Goal: Task Accomplishment & Management: Complete application form

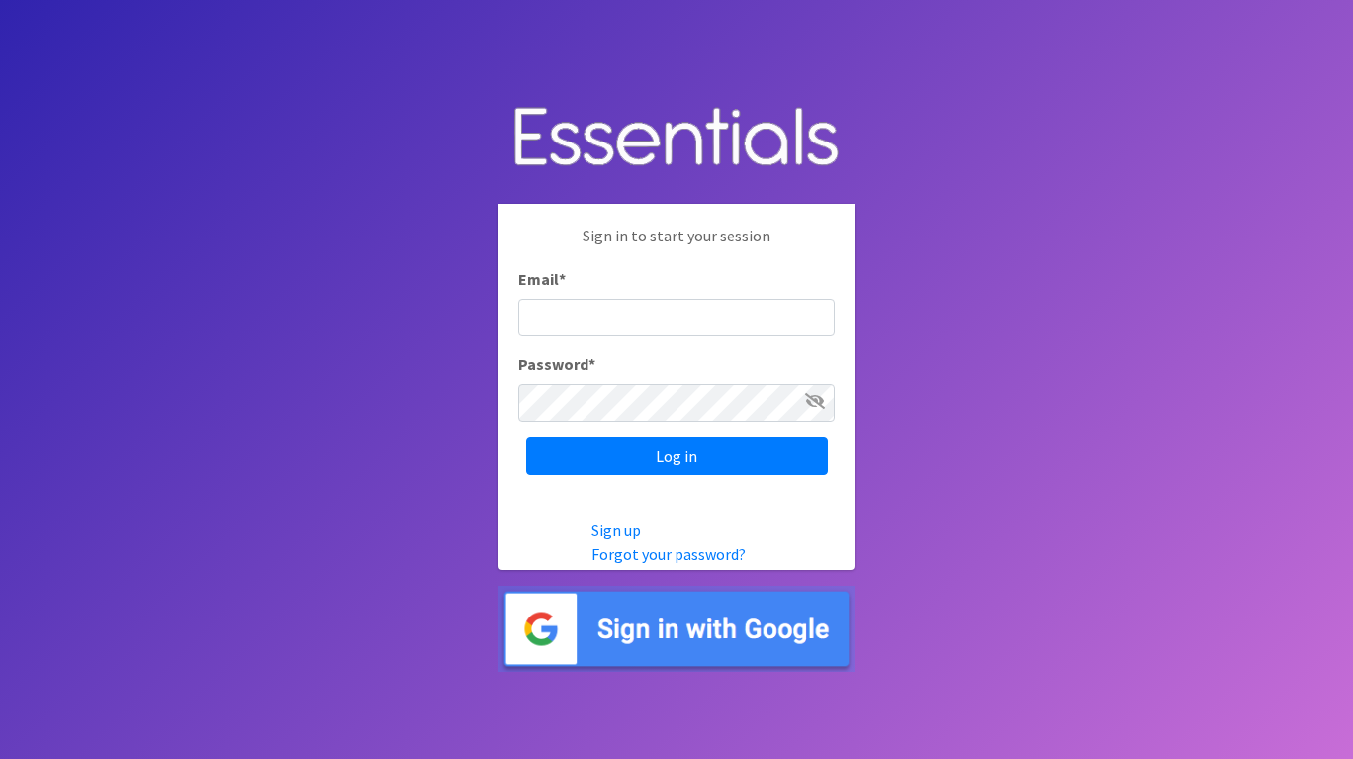
type input "Redeeminglovefc@gmail.com"
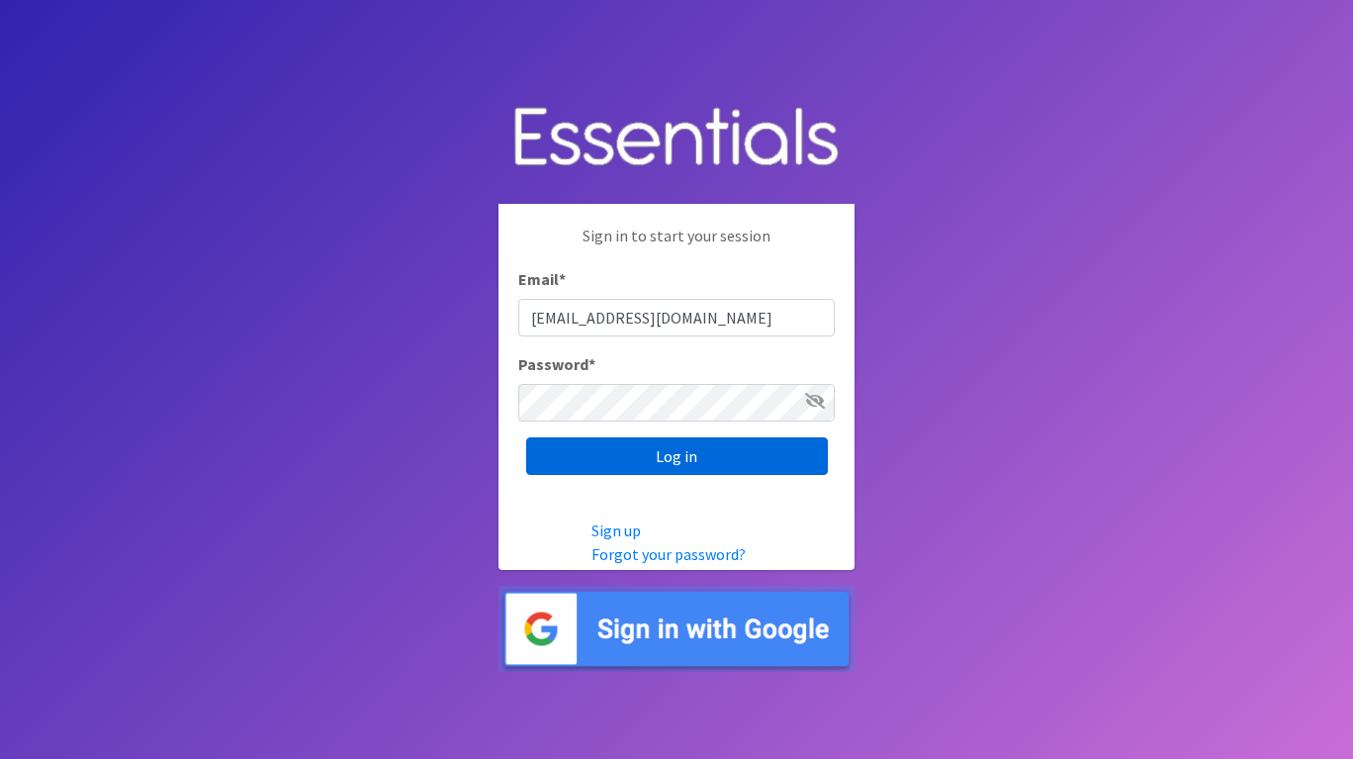
click at [626, 447] on input "Log in" at bounding box center [677, 456] width 302 height 38
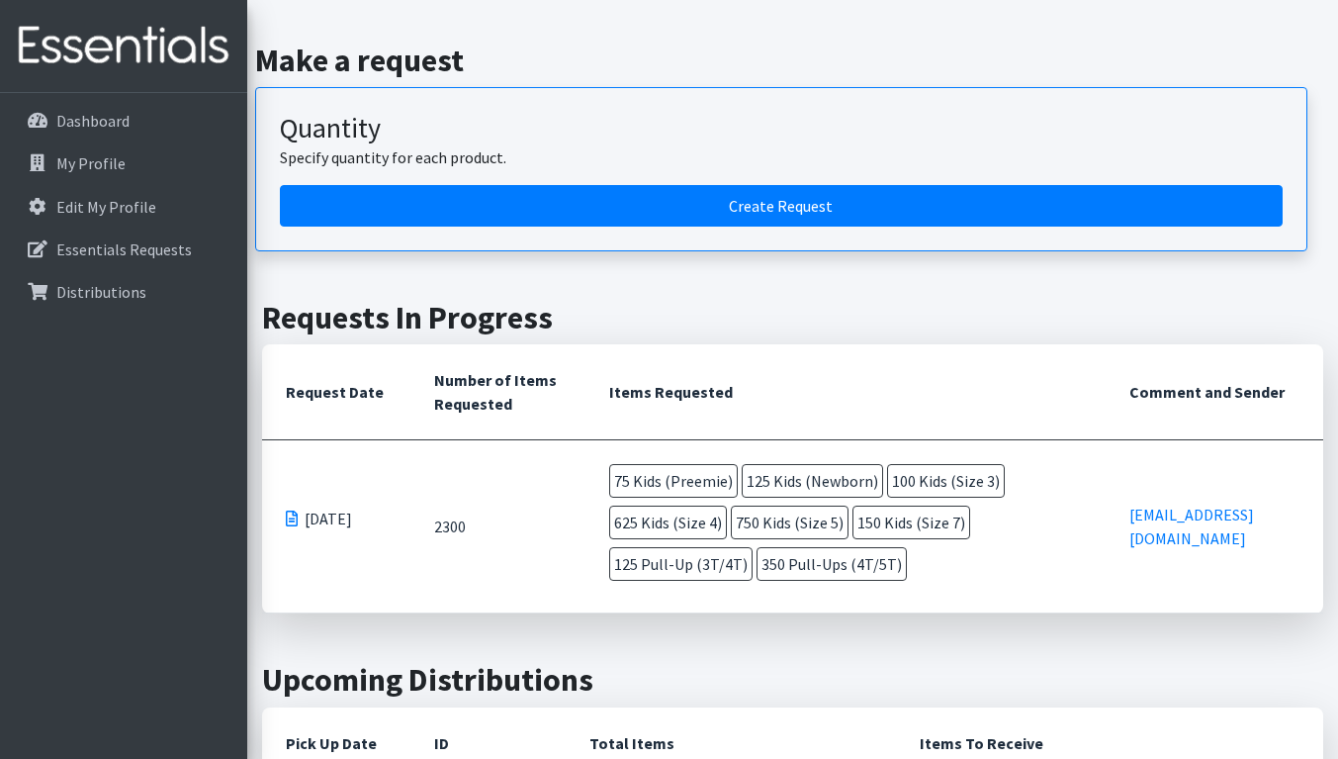
scroll to position [198, 0]
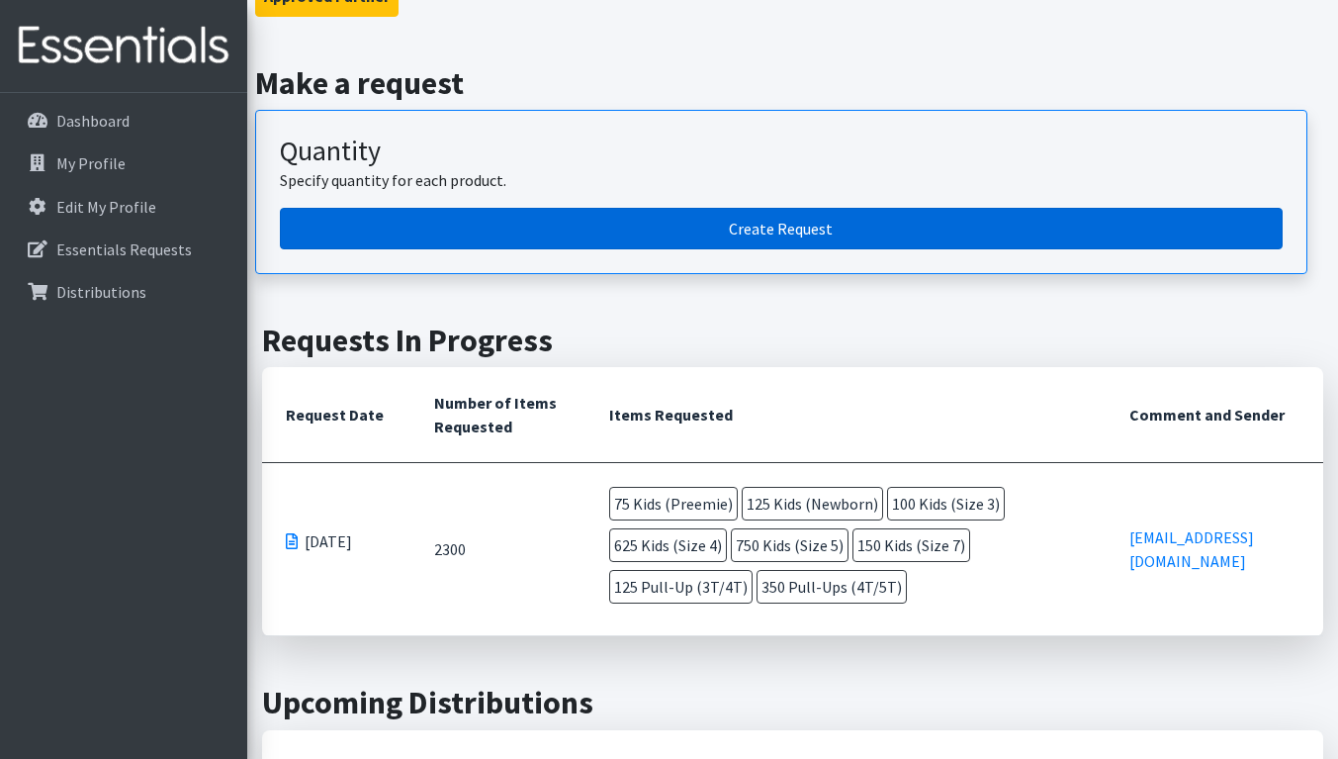
click at [639, 224] on link "Create Request" at bounding box center [781, 229] width 1003 height 42
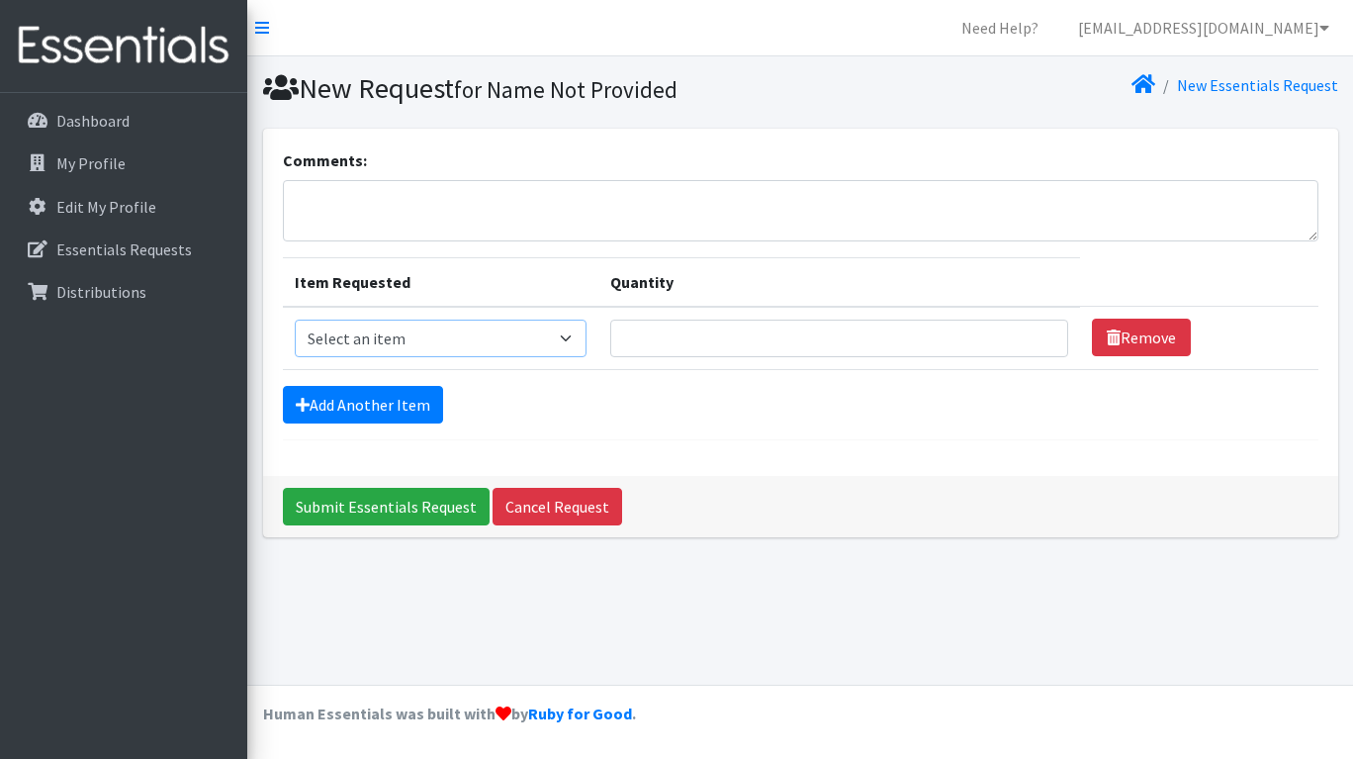
click at [390, 336] on select "Select an item Kids (Newborn) Kids (Preemie) Kids (Size 1) Kids (Size 2) Kids (…" at bounding box center [441, 338] width 293 height 38
select select "750"
click at [295, 319] on select "Select an item Kids (Newborn) Kids (Preemie) Kids (Size 1) Kids (Size 2) Kids (…" at bounding box center [441, 338] width 293 height 38
click at [785, 342] on input "Quantity" at bounding box center [839, 338] width 458 height 38
click at [980, 464] on div "Comments: Item Requested Quantity Item Requested Select an item Kids (Newborn) …" at bounding box center [800, 302] width 1075 height 347
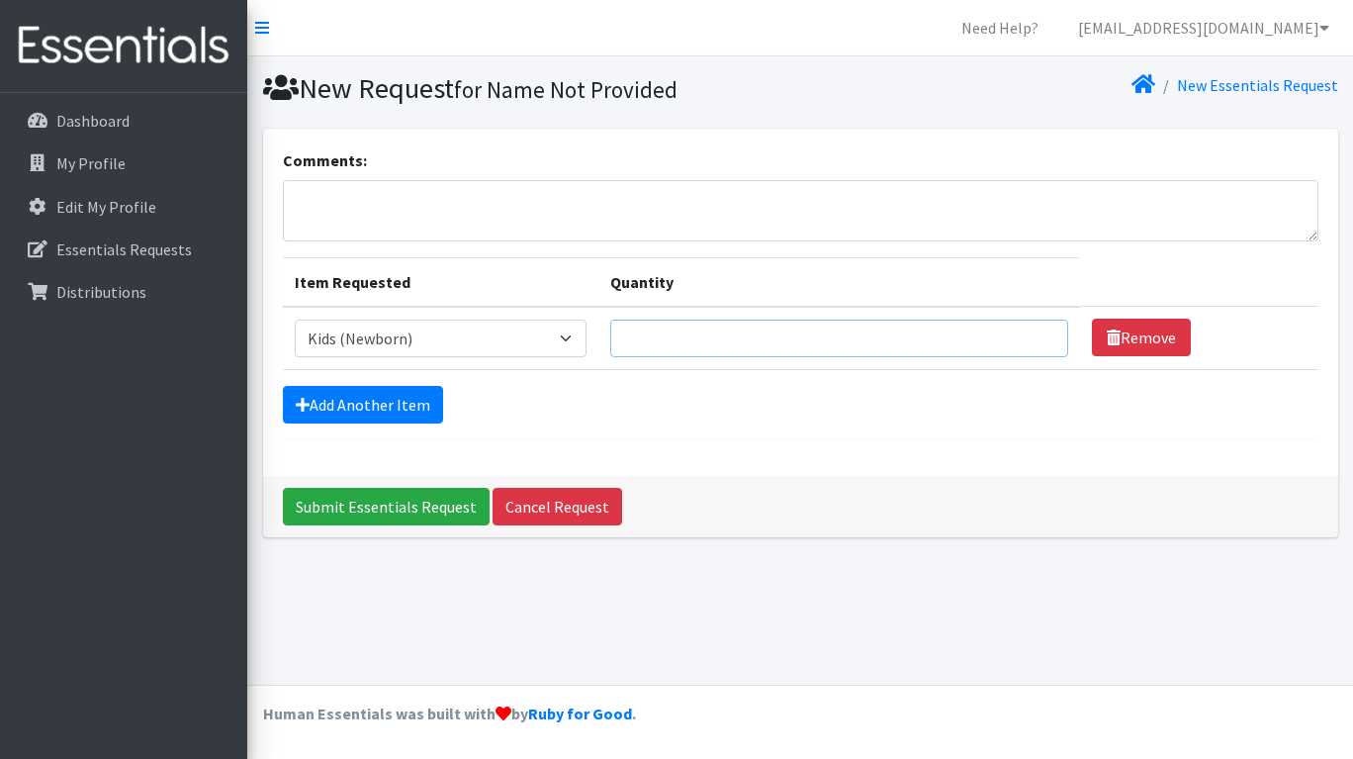
click at [638, 341] on input "Quantity" at bounding box center [839, 338] width 458 height 38
type input "125"
click at [653, 385] on form "Comments: Item Requested Quantity Item Requested Select an item Kids (Newborn) …" at bounding box center [800, 294] width 1035 height 292
click at [335, 403] on link "Add Another Item" at bounding box center [363, 405] width 160 height 38
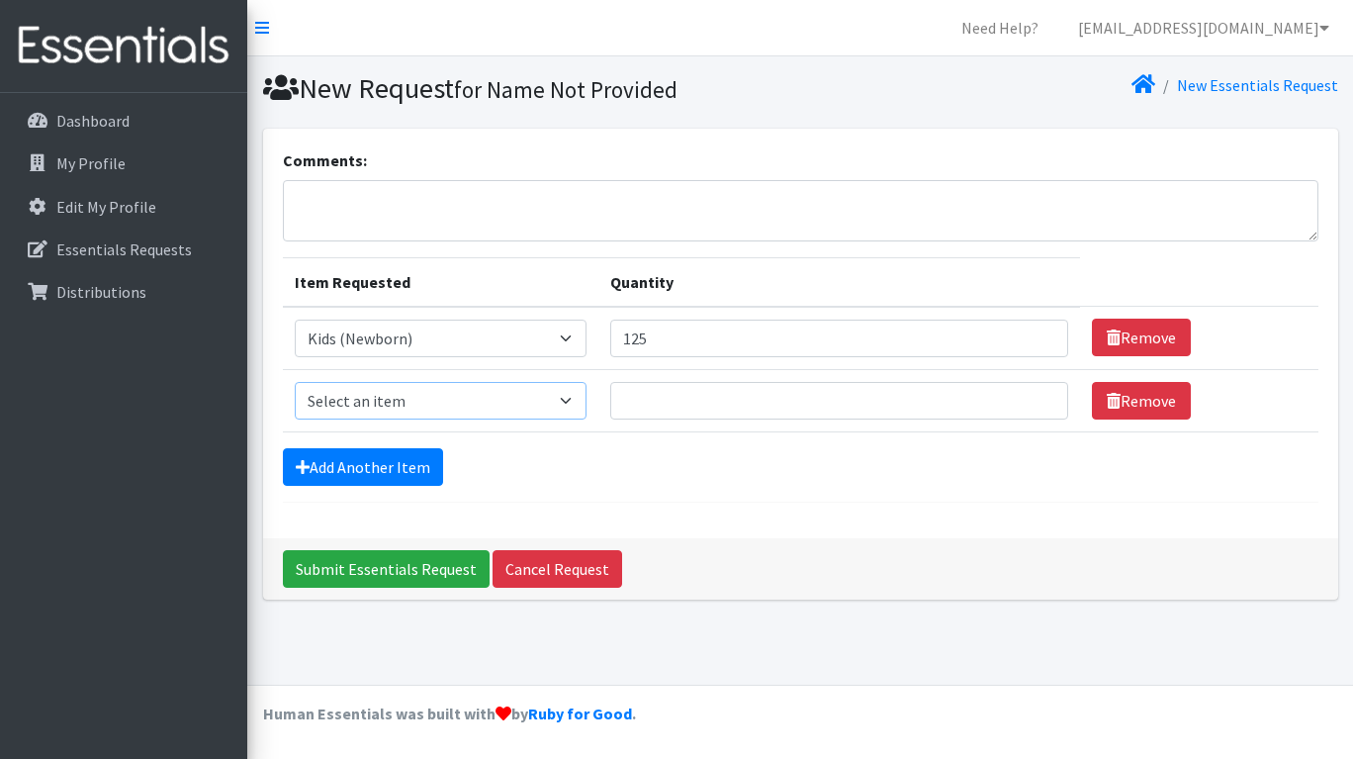
click at [488, 406] on select "Select an item Kids (Newborn) Kids (Preemie) Kids (Size 1) Kids (Size 2) Kids (…" at bounding box center [441, 401] width 293 height 38
select select "752"
click at [295, 382] on select "Select an item Kids (Newborn) Kids (Preemie) Kids (Size 1) Kids (Size 2) Kids (…" at bounding box center [441, 401] width 293 height 38
click at [662, 395] on input "Quantity" at bounding box center [839, 401] width 458 height 38
type input "125"
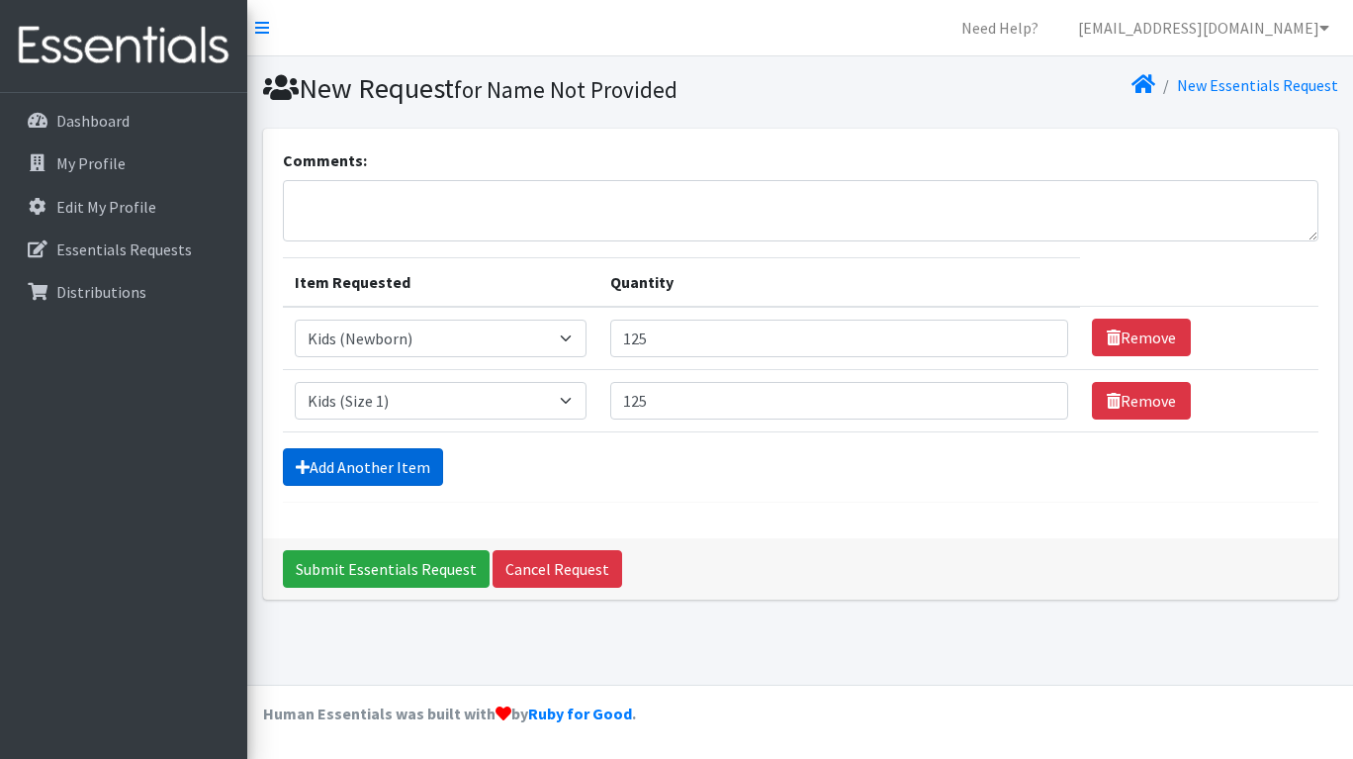
click at [360, 460] on link "Add Another Item" at bounding box center [363, 467] width 160 height 38
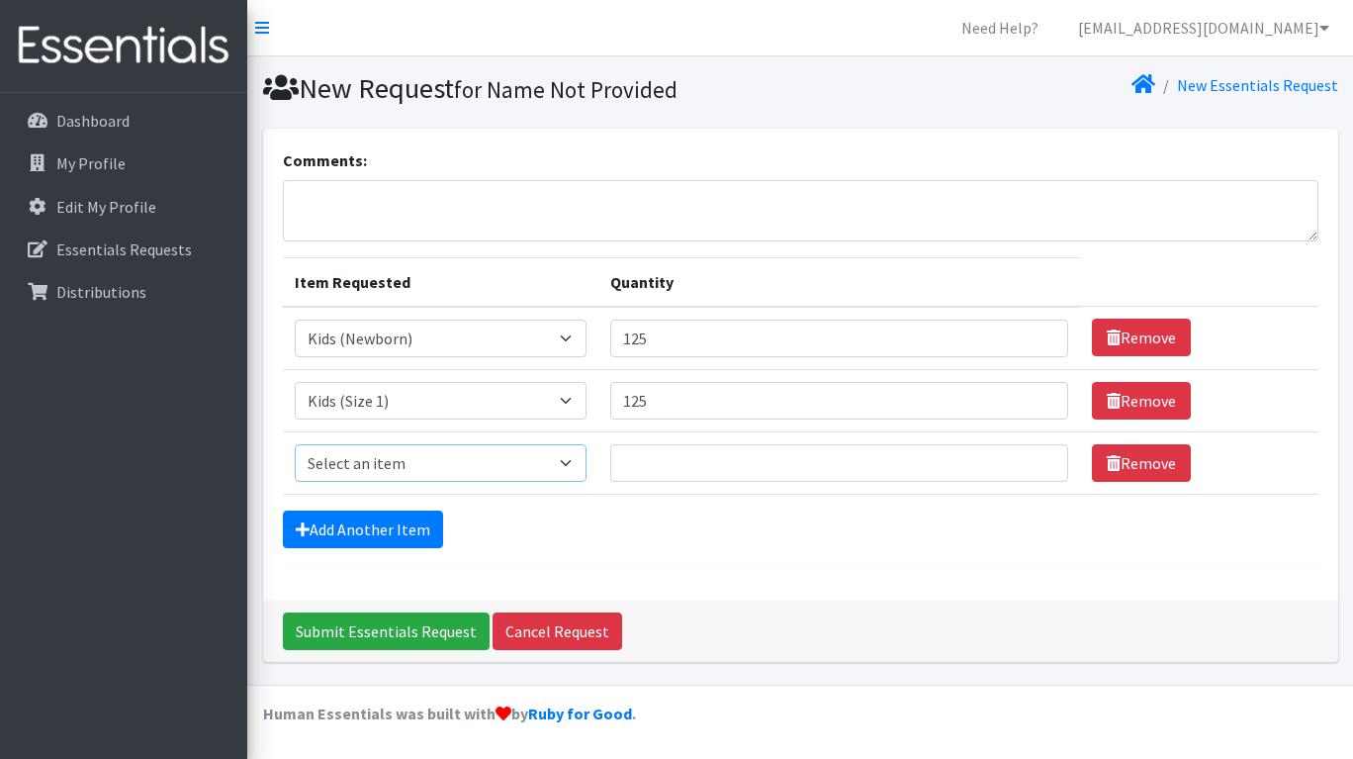
click at [417, 465] on select "Select an item Kids (Newborn) Kids (Preemie) Kids (Size 1) Kids (Size 2) Kids (…" at bounding box center [441, 463] width 293 height 38
click at [295, 444] on select "Select an item Kids (Newborn) Kids (Preemie) Kids (Size 1) Kids (Size 2) Kids (…" at bounding box center [441, 463] width 293 height 38
click at [437, 472] on select "Select an item Kids (Newborn) Kids (Preemie) Kids (Size 1) Kids (Size 2) Kids (…" at bounding box center [441, 463] width 293 height 38
select select "732"
click at [295, 444] on select "Select an item Kids (Newborn) Kids (Preemie) Kids (Size 1) Kids (Size 2) Kids (…" at bounding box center [441, 463] width 293 height 38
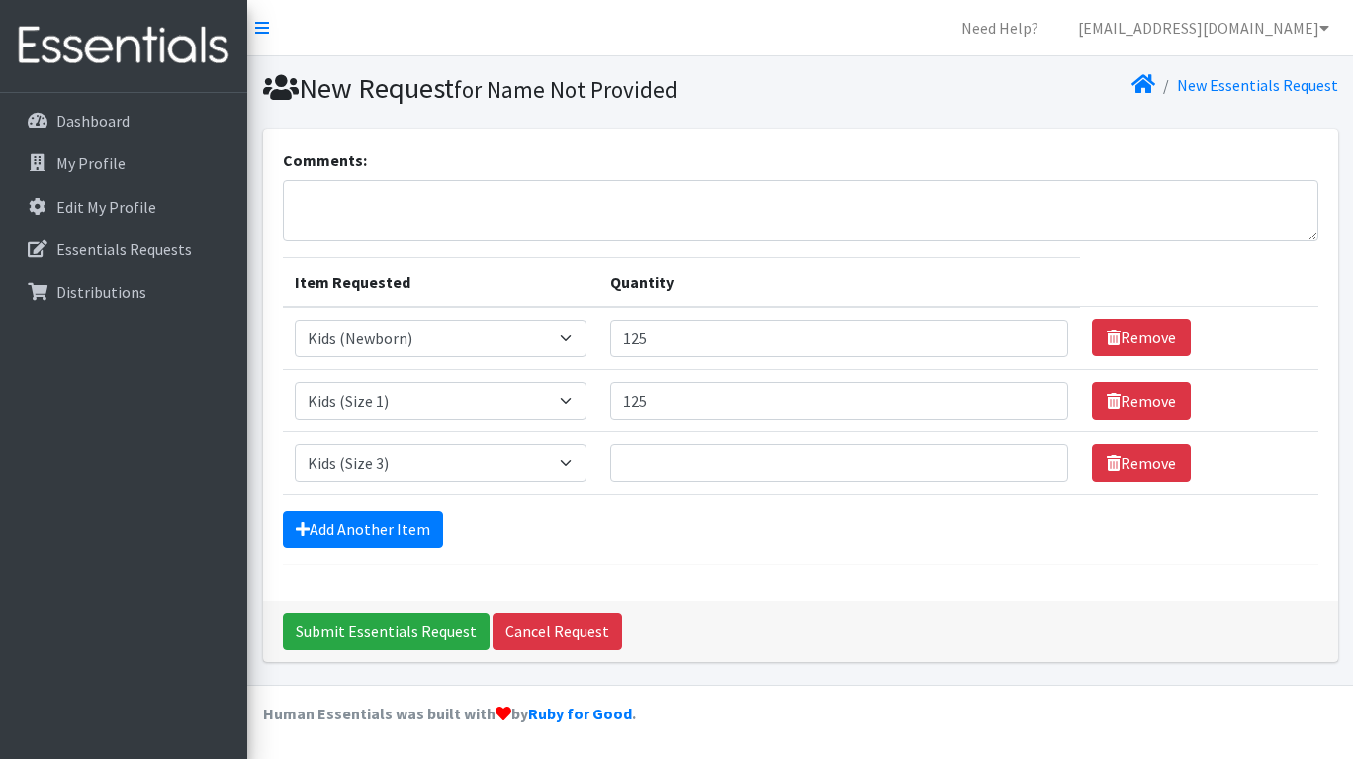
click at [974, 579] on div "Comments: Item Requested Quantity Item Requested Select an item Kids (Newborn) …" at bounding box center [800, 365] width 1075 height 472
click at [749, 472] on input "Quantity" at bounding box center [839, 463] width 458 height 38
click at [745, 546] on div "Add Another Item" at bounding box center [800, 529] width 1035 height 38
click at [939, 561] on form "Comments: Item Requested Quantity Item Requested Select an item Kids (Newborn) …" at bounding box center [800, 356] width 1035 height 416
drag, startPoint x: 756, startPoint y: 468, endPoint x: 552, endPoint y: 462, distance: 203.8
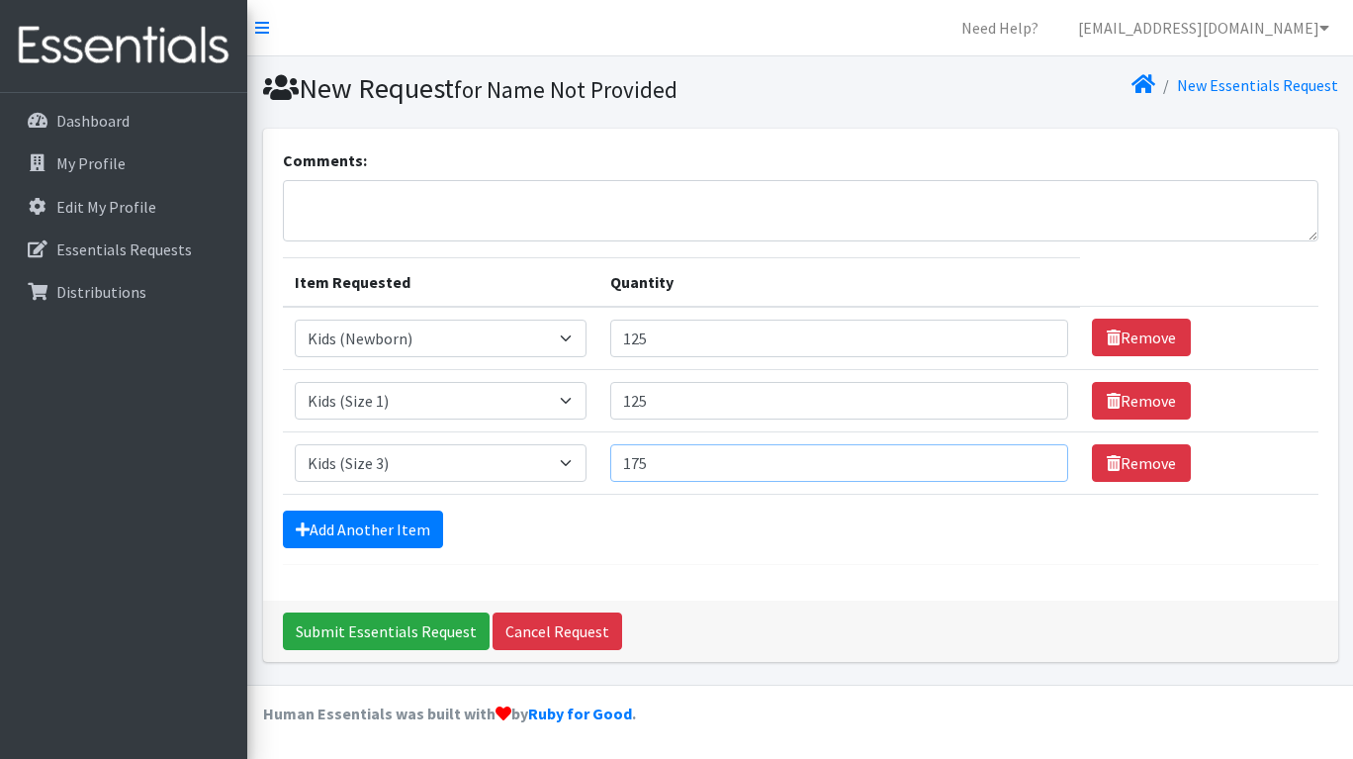
click at [555, 462] on tr "Item Requested Select an item Kids (Newborn) Kids (Preemie) Kids (Size 1) Kids …" at bounding box center [800, 462] width 1035 height 62
type input "250"
click at [380, 524] on link "Add Another Item" at bounding box center [363, 529] width 160 height 38
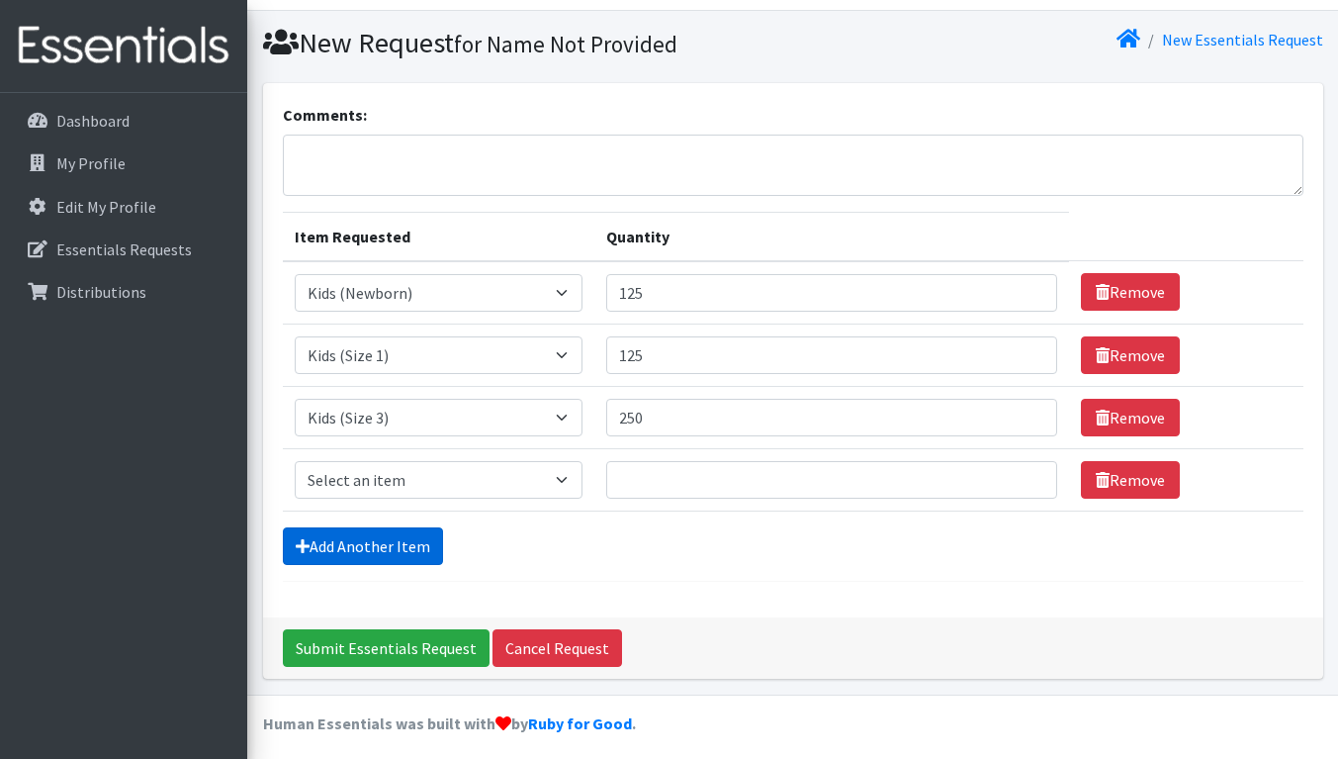
scroll to position [54, 0]
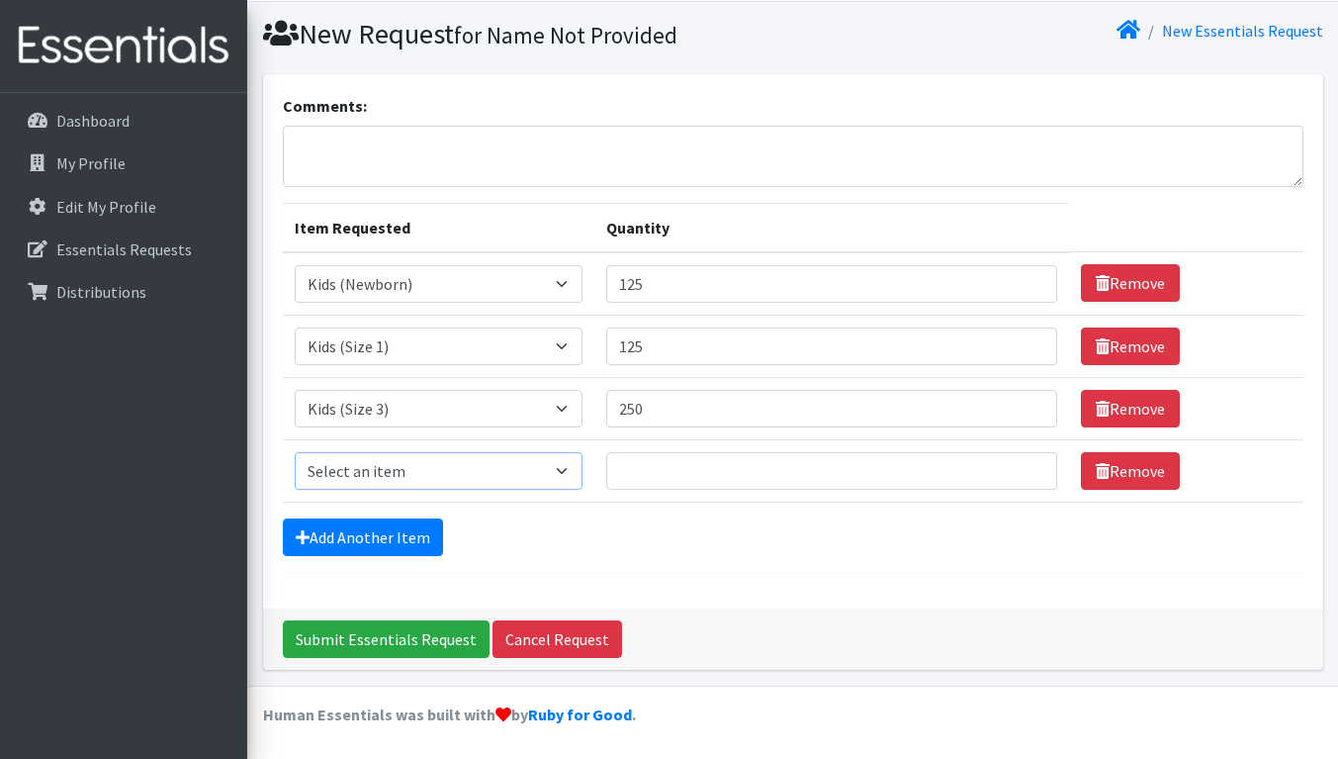
click at [440, 482] on select "Select an item Kids (Newborn) Kids (Preemie) Kids (Size 1) Kids (Size 2) Kids (…" at bounding box center [439, 471] width 288 height 38
select select "739"
click at [295, 452] on select "Select an item Kids (Newborn) Kids (Preemie) Kids (Size 1) Kids (Size 2) Kids (…" at bounding box center [439, 471] width 288 height 38
drag, startPoint x: 1042, startPoint y: 585, endPoint x: 941, endPoint y: 554, distance: 105.7
click at [1041, 585] on div "Comments: Item Requested Quantity Item Requested Select an item Kids (Newborn) …" at bounding box center [793, 341] width 1060 height 534
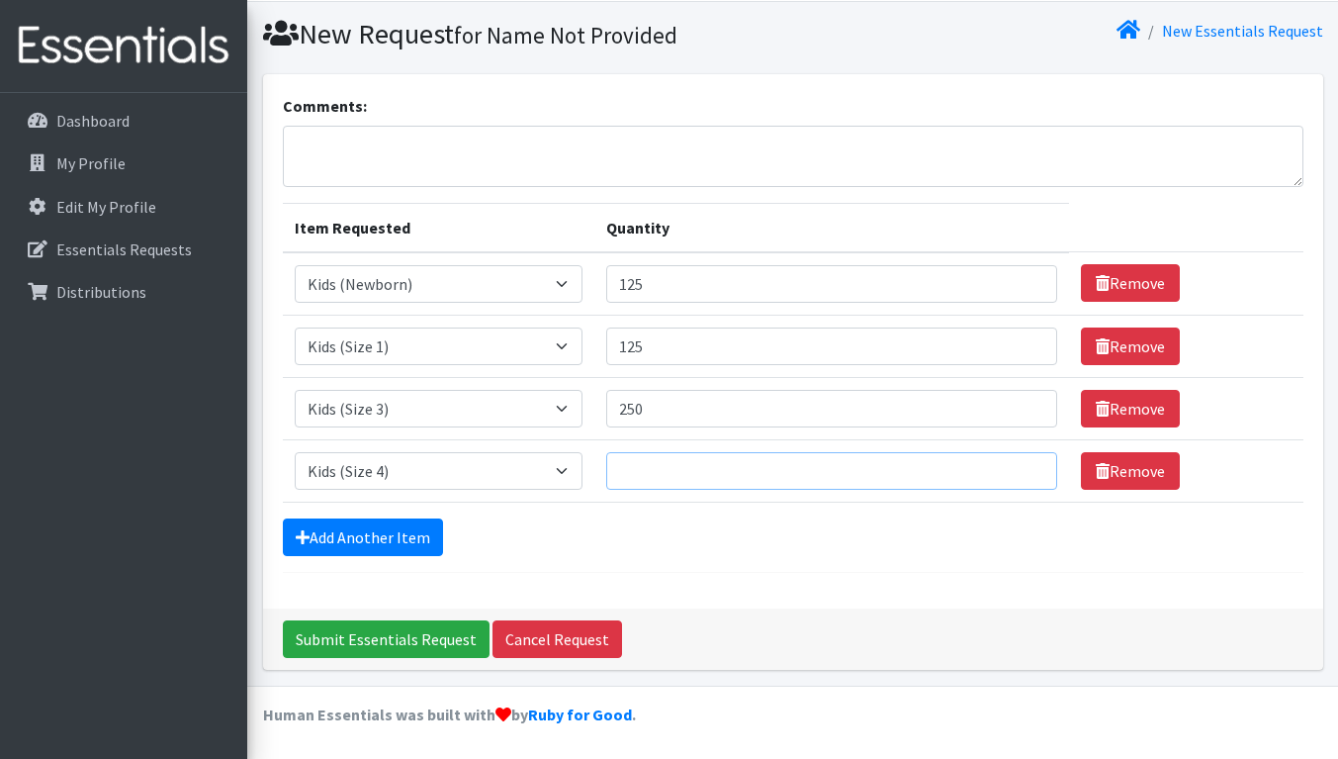
click at [644, 472] on input "Quantity" at bounding box center [831, 471] width 451 height 38
type input "200"
click at [386, 532] on link "Add Another Item" at bounding box center [363, 537] width 160 height 38
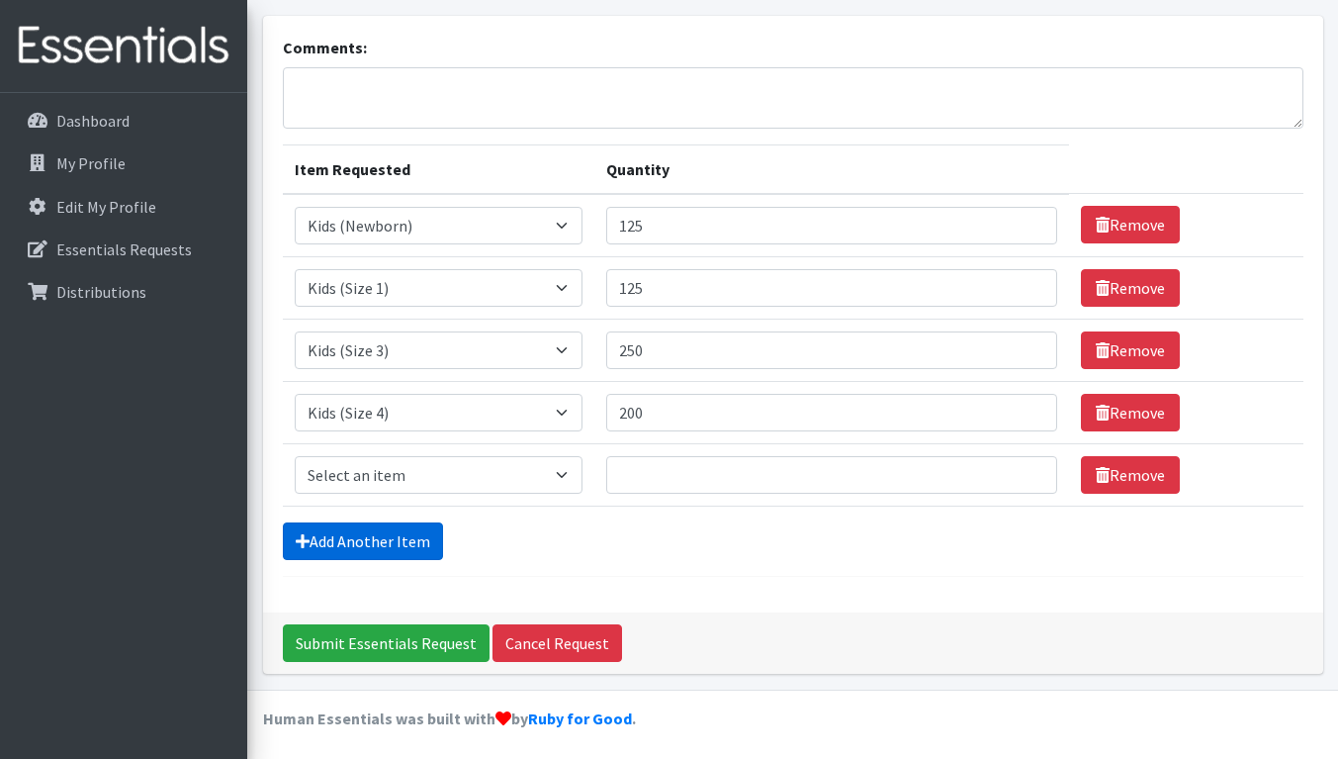
scroll to position [117, 0]
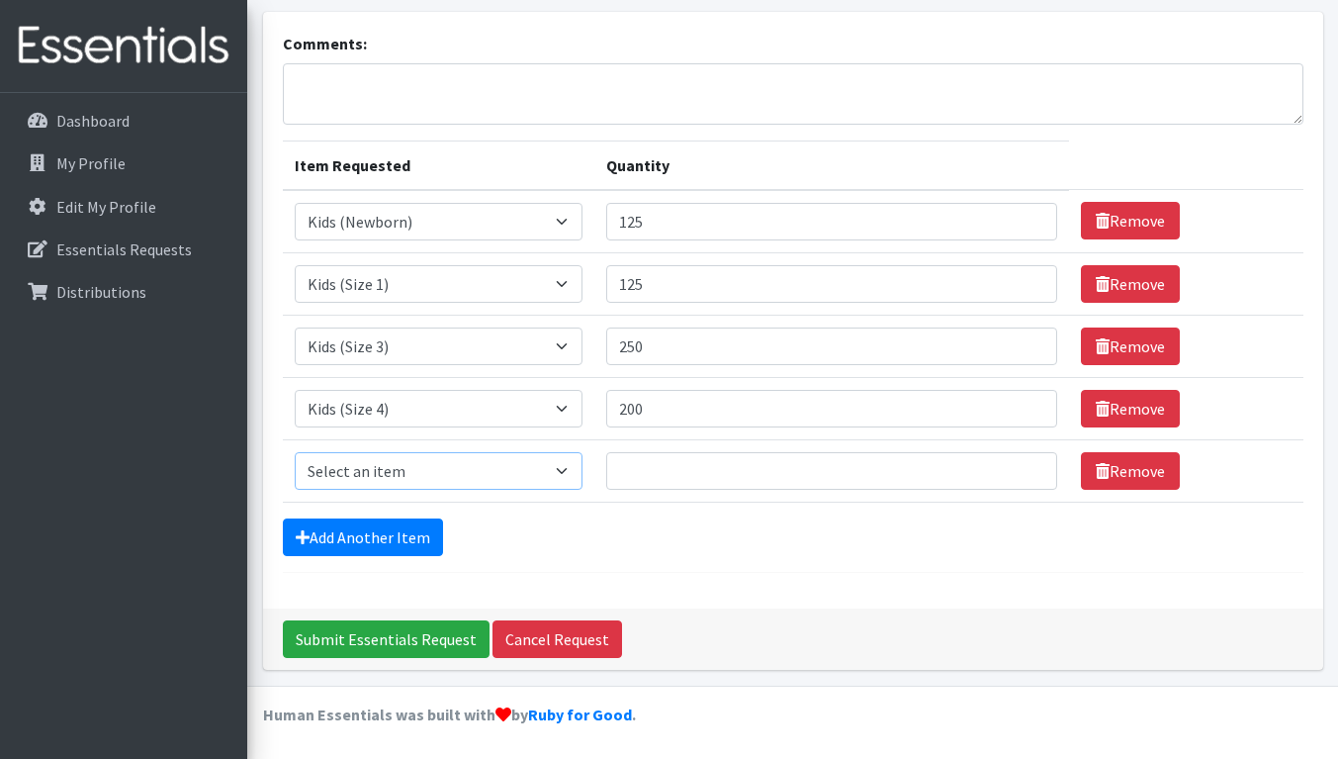
click at [423, 473] on select "Select an item Kids (Newborn) Kids (Preemie) Kids (Size 1) Kids (Size 2) Kids (…" at bounding box center [439, 471] width 288 height 38
select select "740"
click at [295, 452] on select "Select an item Kids (Newborn) Kids (Preemie) Kids (Size 1) Kids (Size 2) Kids (…" at bounding box center [439, 471] width 288 height 38
drag, startPoint x: 937, startPoint y: 556, endPoint x: 890, endPoint y: 527, distance: 54.6
click at [937, 556] on form "Comments: Item Requested Quantity Item Requested Select an item Kids (Newborn) …" at bounding box center [793, 302] width 1021 height 541
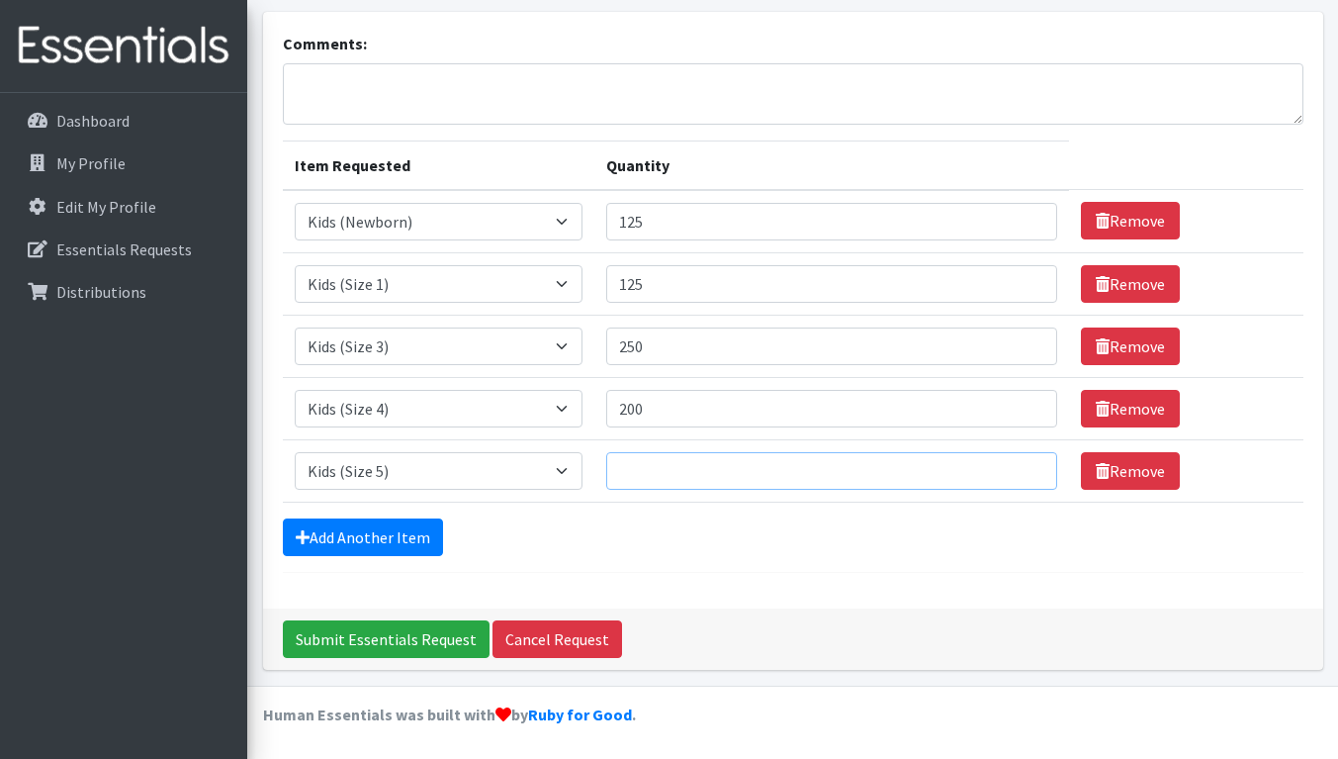
click at [648, 454] on input "Quantity" at bounding box center [831, 471] width 451 height 38
type input "65"
type input "650"
click at [375, 540] on link "Add Another Item" at bounding box center [363, 537] width 160 height 38
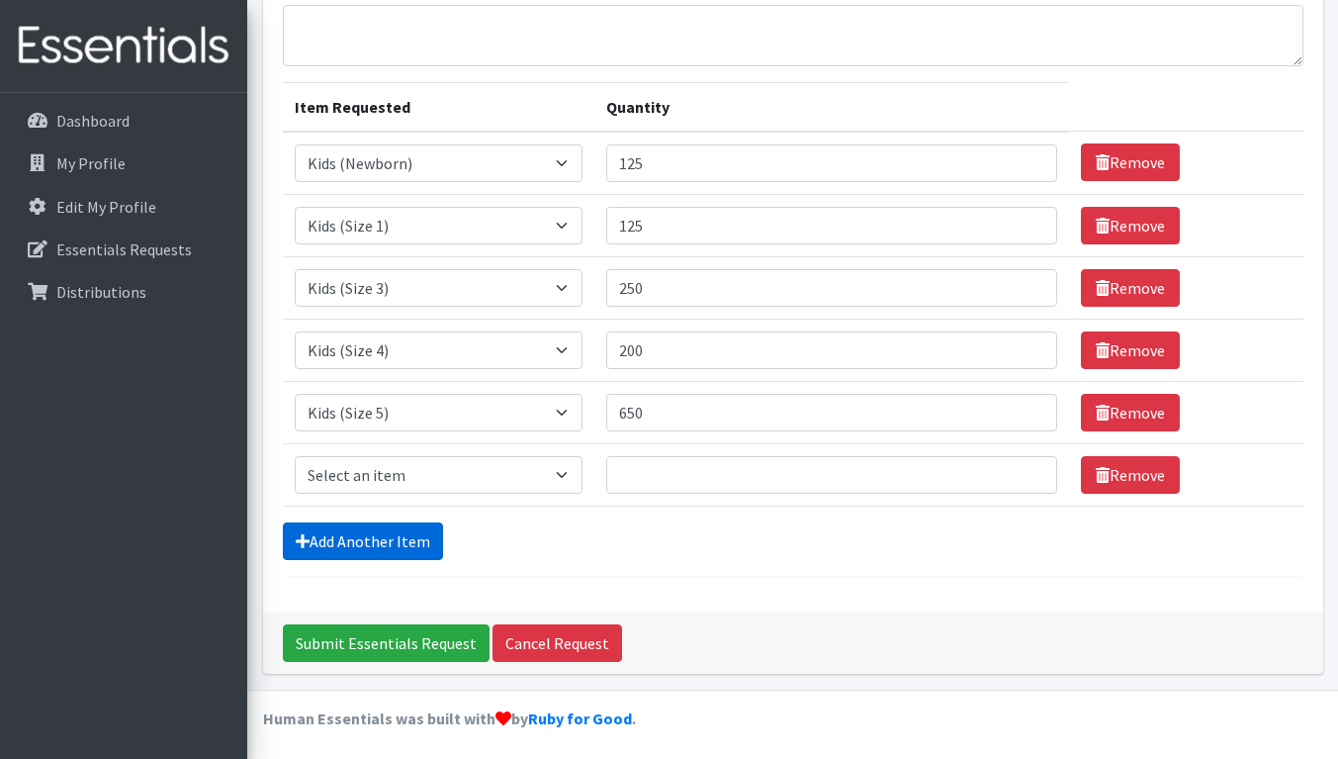
scroll to position [179, 0]
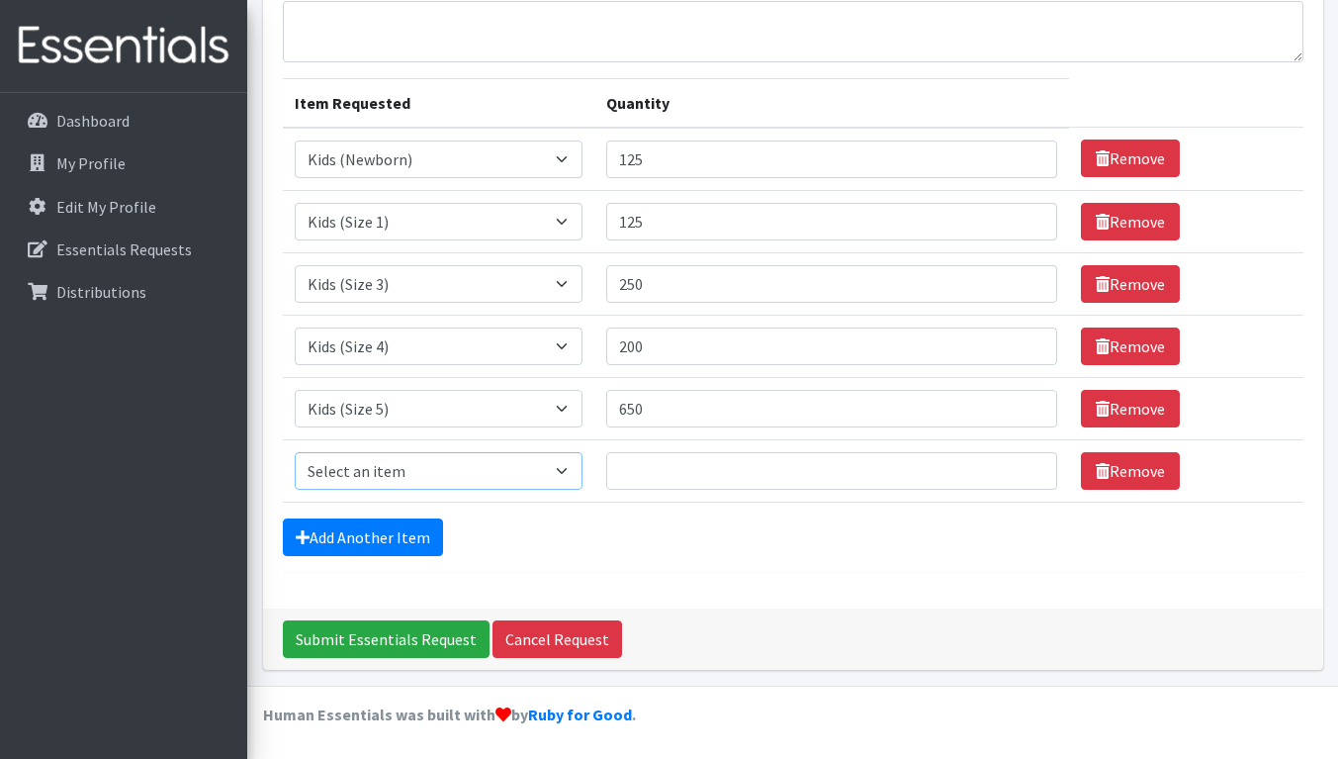
click at [440, 470] on select "Select an item Kids (Newborn) Kids (Preemie) Kids (Size 1) Kids (Size 2) Kids (…" at bounding box center [439, 471] width 288 height 38
select select "742"
click at [295, 452] on select "Select an item Kids (Newborn) Kids (Preemie) Kids (Size 1) Kids (Size 2) Kids (…" at bounding box center [439, 471] width 288 height 38
drag, startPoint x: 1048, startPoint y: 605, endPoint x: 781, endPoint y: 488, distance: 291.8
click at [1046, 605] on div "Comments: Item Requested Quantity Item Requested Select an item Kids (Newborn) …" at bounding box center [793, 279] width 1060 height 659
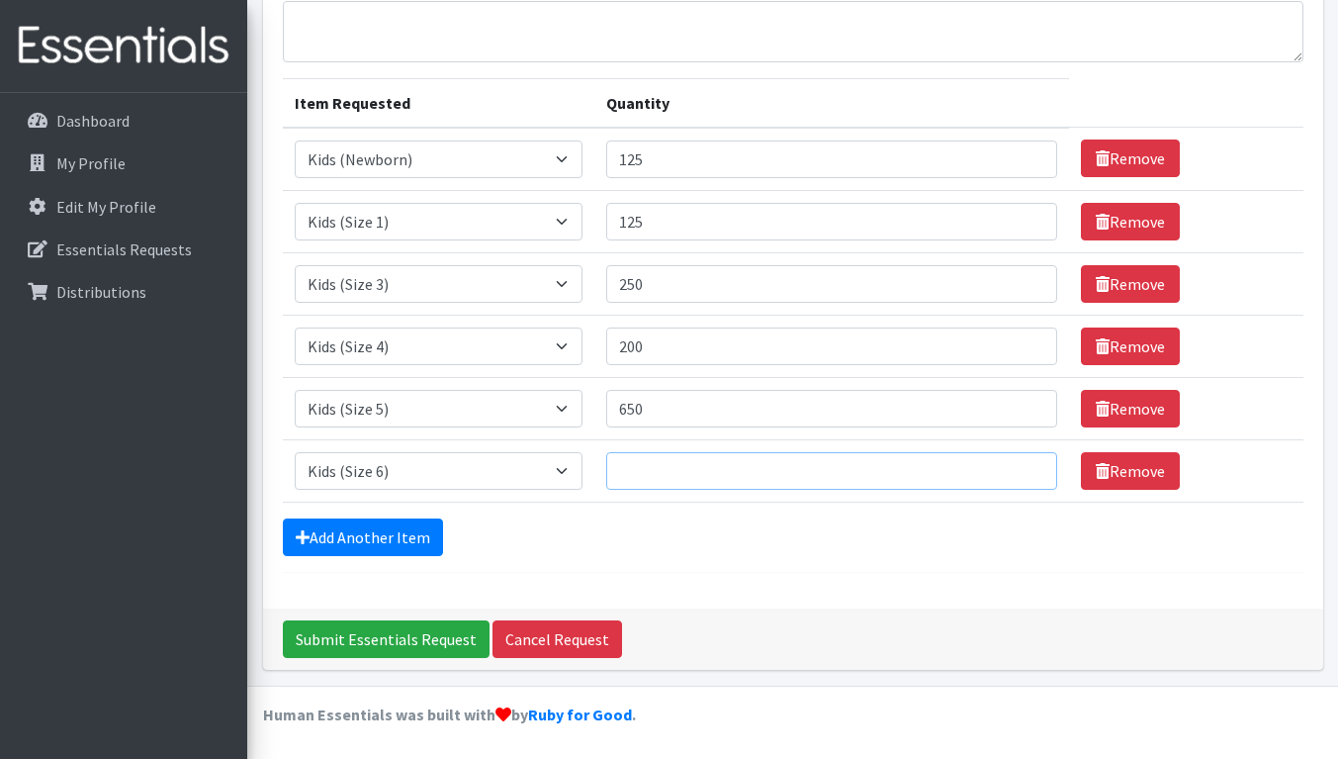
click at [707, 469] on input "Quantity" at bounding box center [831, 471] width 451 height 38
type input "175"
click at [374, 538] on link "Add Another Item" at bounding box center [363, 537] width 160 height 38
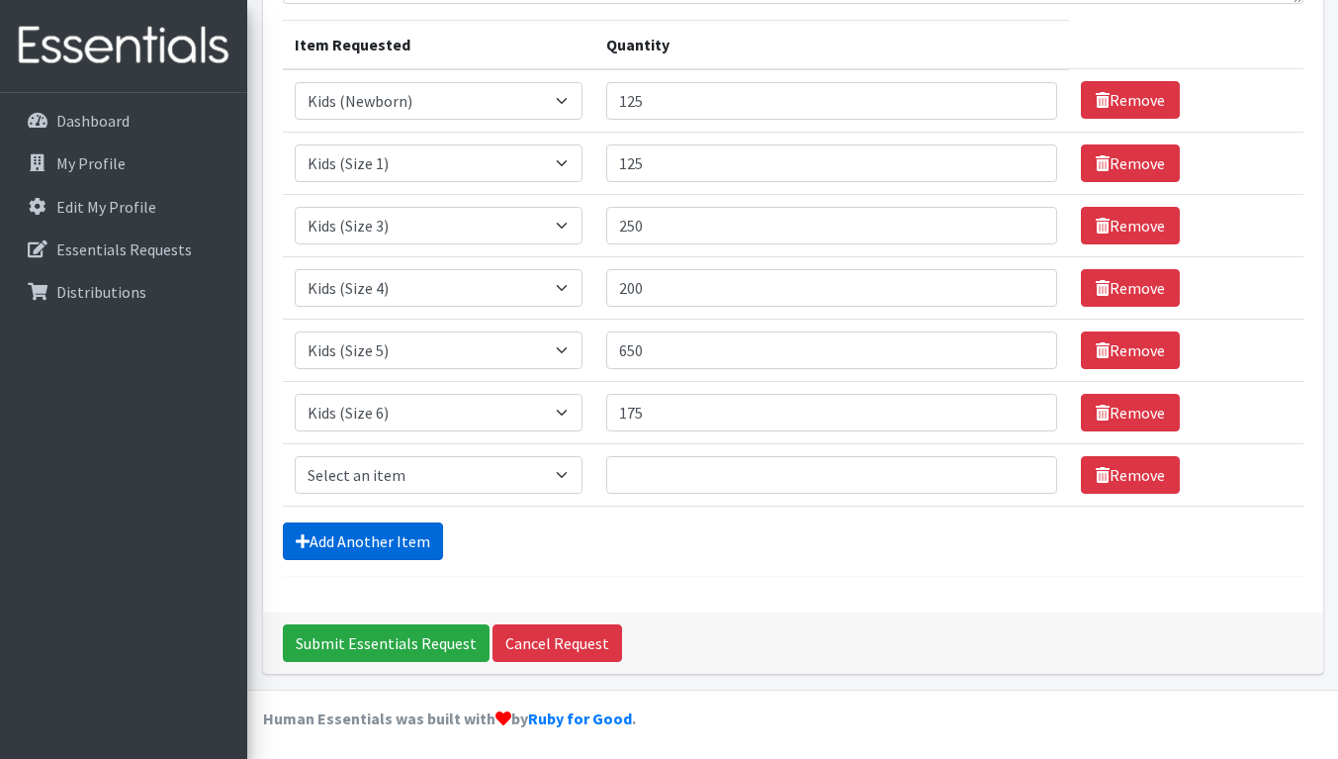
scroll to position [241, 0]
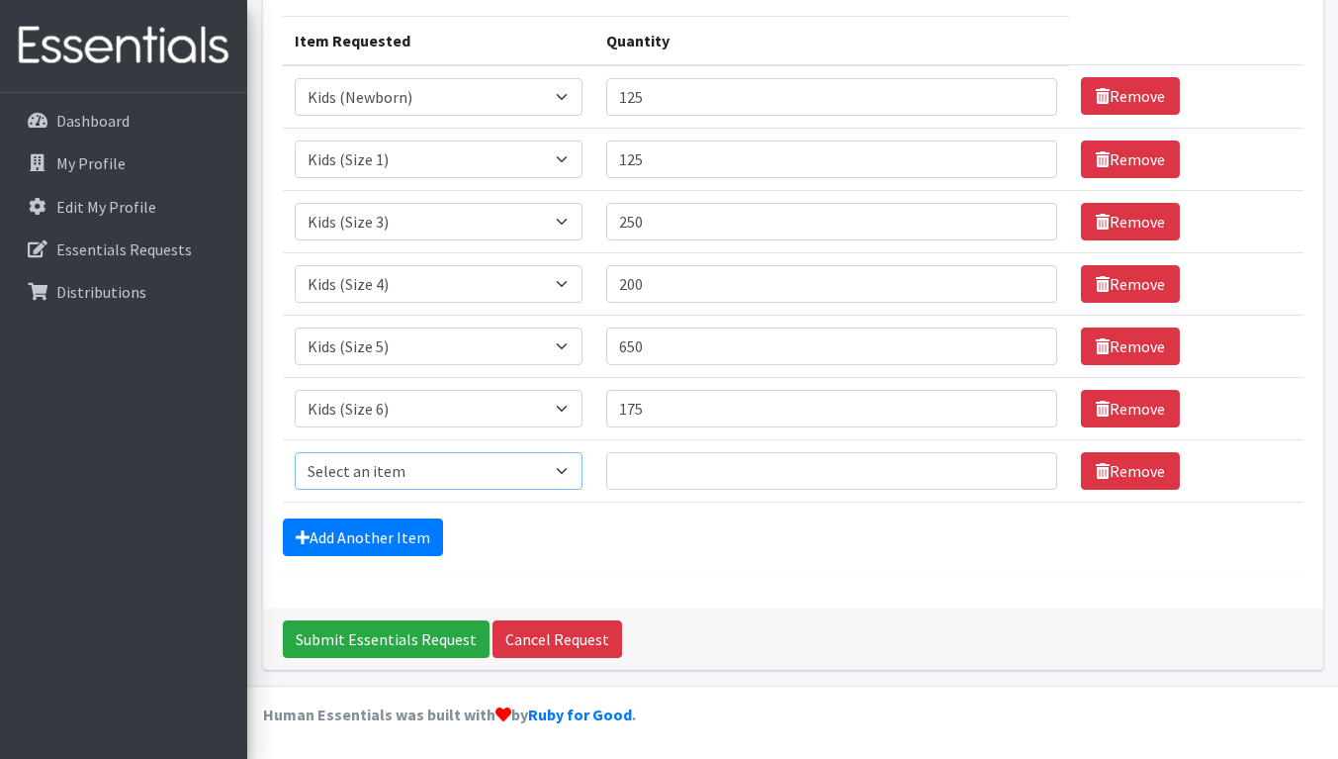
click at [417, 471] on select "Select an item Kids (Newborn) Kids (Preemie) Kids (Size 1) Kids (Size 2) Kids (…" at bounding box center [439, 471] width 288 height 38
select select "756"
click at [295, 452] on select "Select an item Kids (Newborn) Kids (Preemie) Kids (Size 1) Kids (Size 2) Kids (…" at bounding box center [439, 471] width 288 height 38
click at [649, 479] on input "Quantity" at bounding box center [831, 471] width 451 height 38
type input "300"
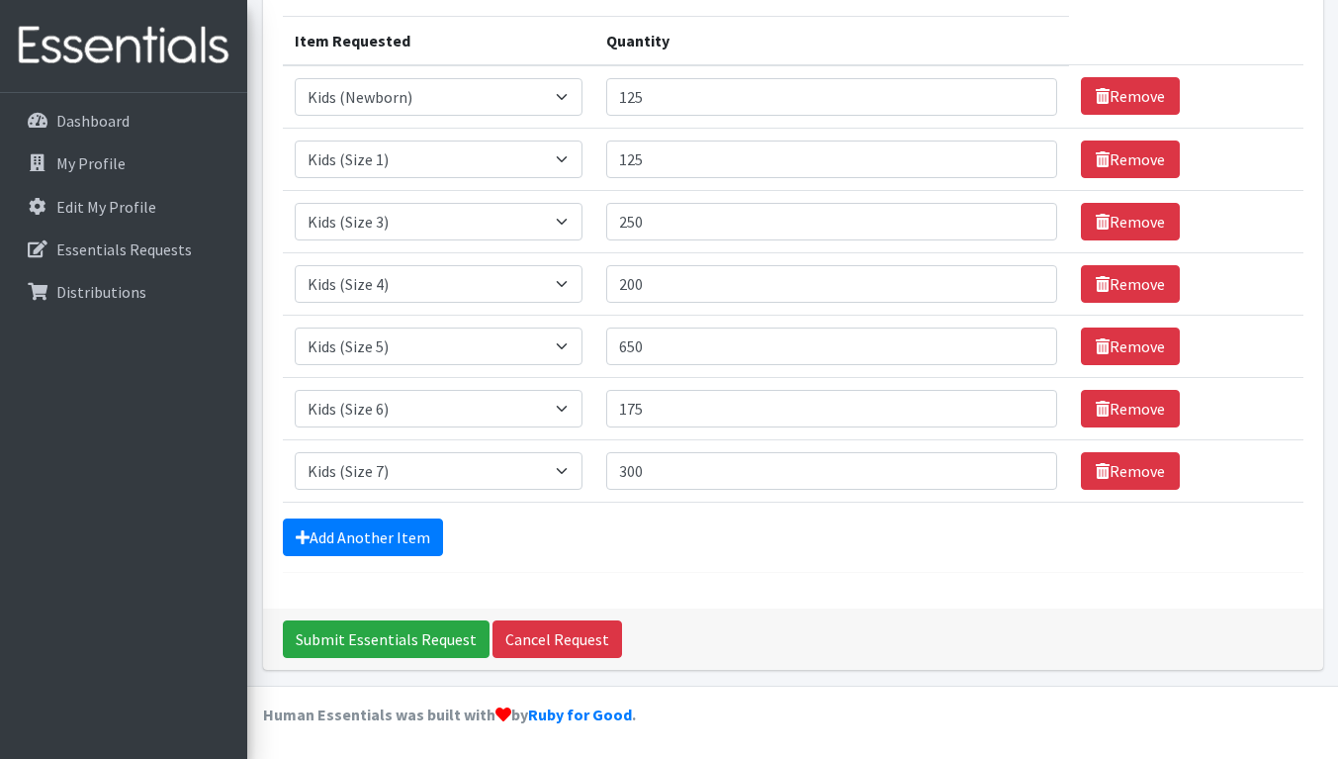
click at [644, 538] on div "Add Another Item" at bounding box center [793, 537] width 1021 height 38
drag, startPoint x: 334, startPoint y: 526, endPoint x: 380, endPoint y: 575, distance: 66.5
click at [334, 526] on link "Add Another Item" at bounding box center [363, 537] width 160 height 38
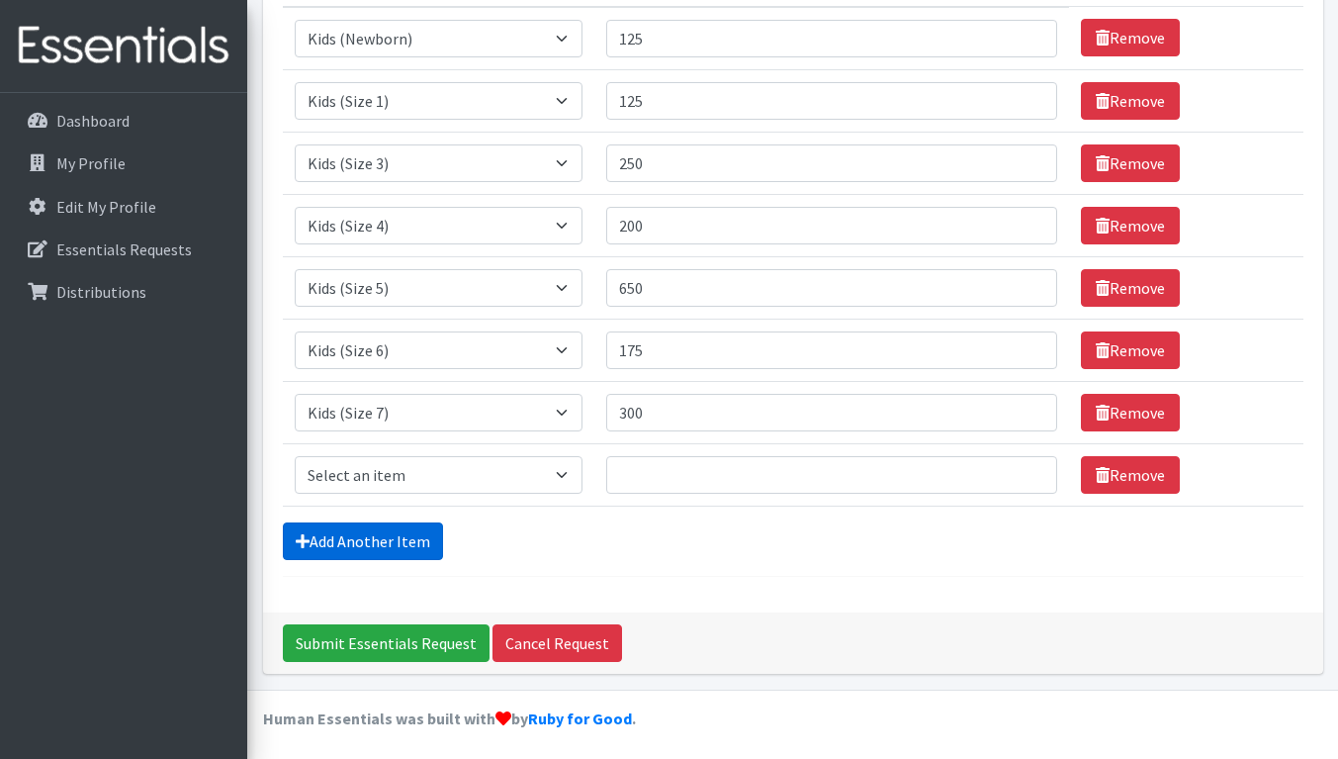
scroll to position [304, 0]
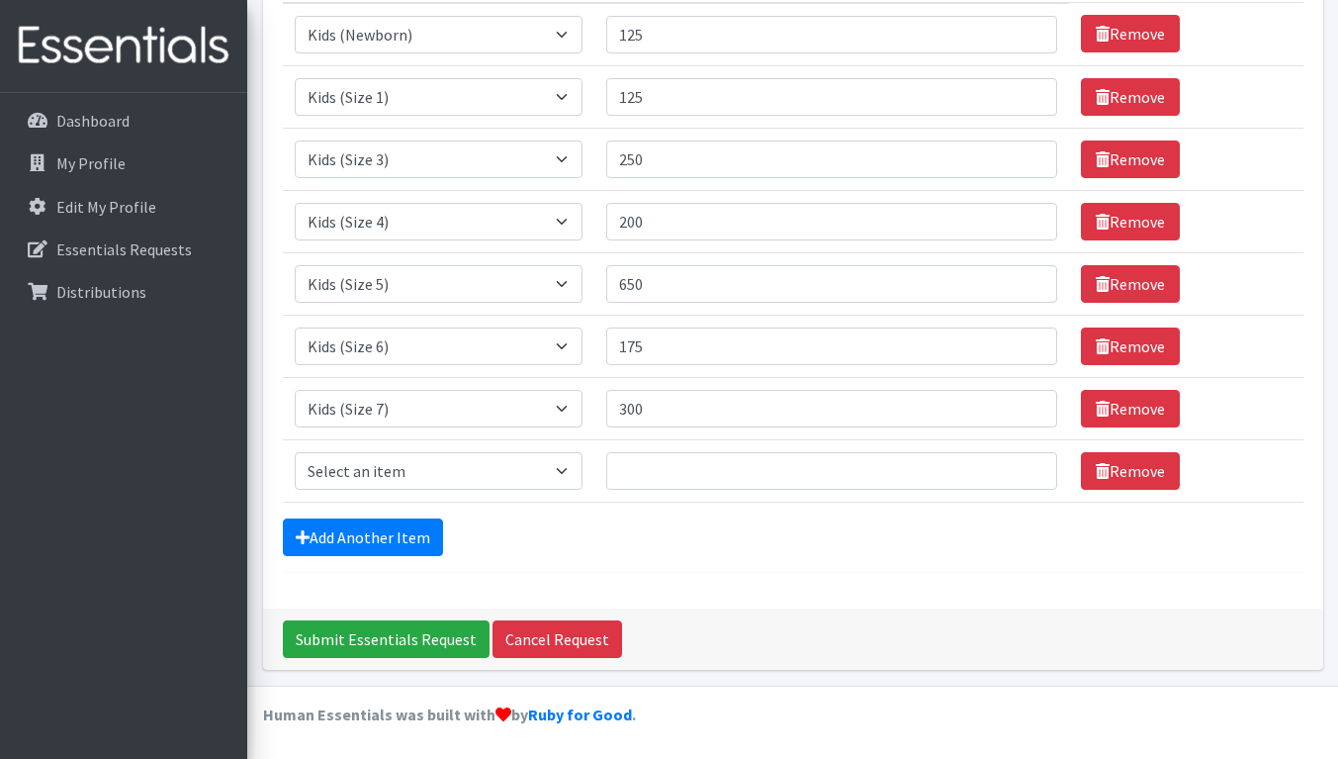
drag, startPoint x: 914, startPoint y: 544, endPoint x: 762, endPoint y: 494, distance: 159.2
click at [914, 544] on div "Add Another Item" at bounding box center [793, 537] width 1021 height 38
click at [699, 467] on input "Quantity" at bounding box center [831, 471] width 451 height 38
type input "150"
click at [397, 533] on link "Add Another Item" at bounding box center [363, 537] width 160 height 38
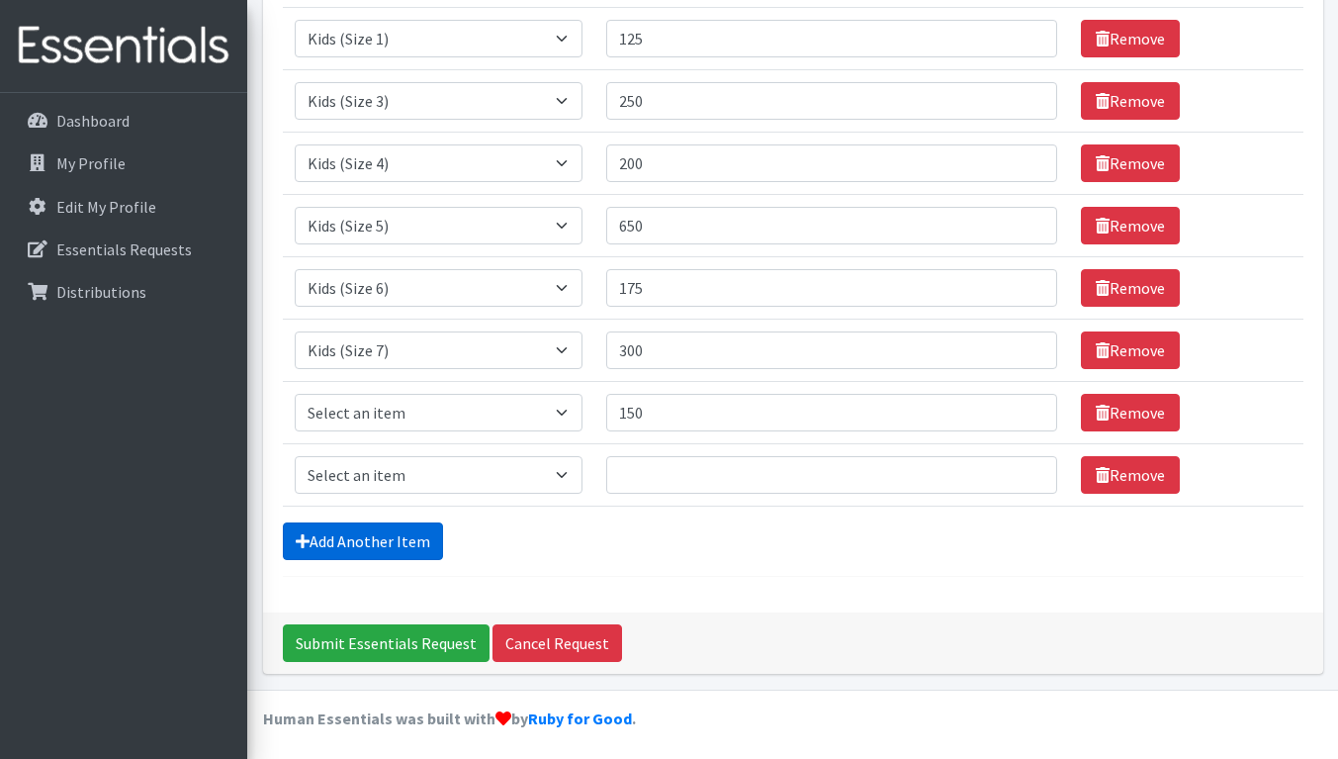
scroll to position [366, 0]
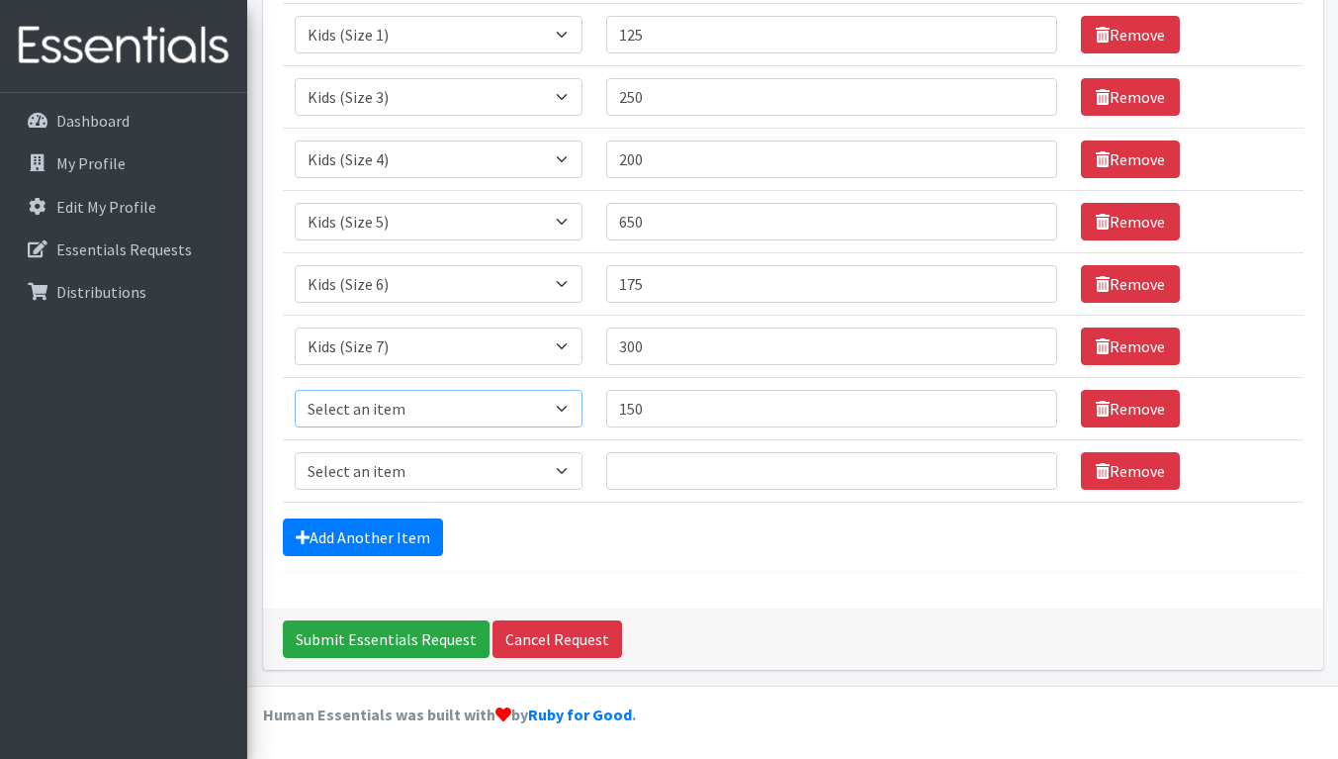
click at [398, 412] on select "Select an item Kids (Newborn) Kids (Preemie) Kids (Size 1) Kids (Size 2) Kids (…" at bounding box center [439, 409] width 288 height 38
select select "1352"
click at [295, 390] on select "Select an item Kids (Newborn) Kids (Preemie) Kids (Size 1) Kids (Size 2) Kids (…" at bounding box center [439, 409] width 288 height 38
click at [400, 465] on select "Select an item Kids (Newborn) Kids (Preemie) Kids (Size 1) Kids (Size 2) Kids (…" at bounding box center [439, 471] width 288 height 38
select select "731"
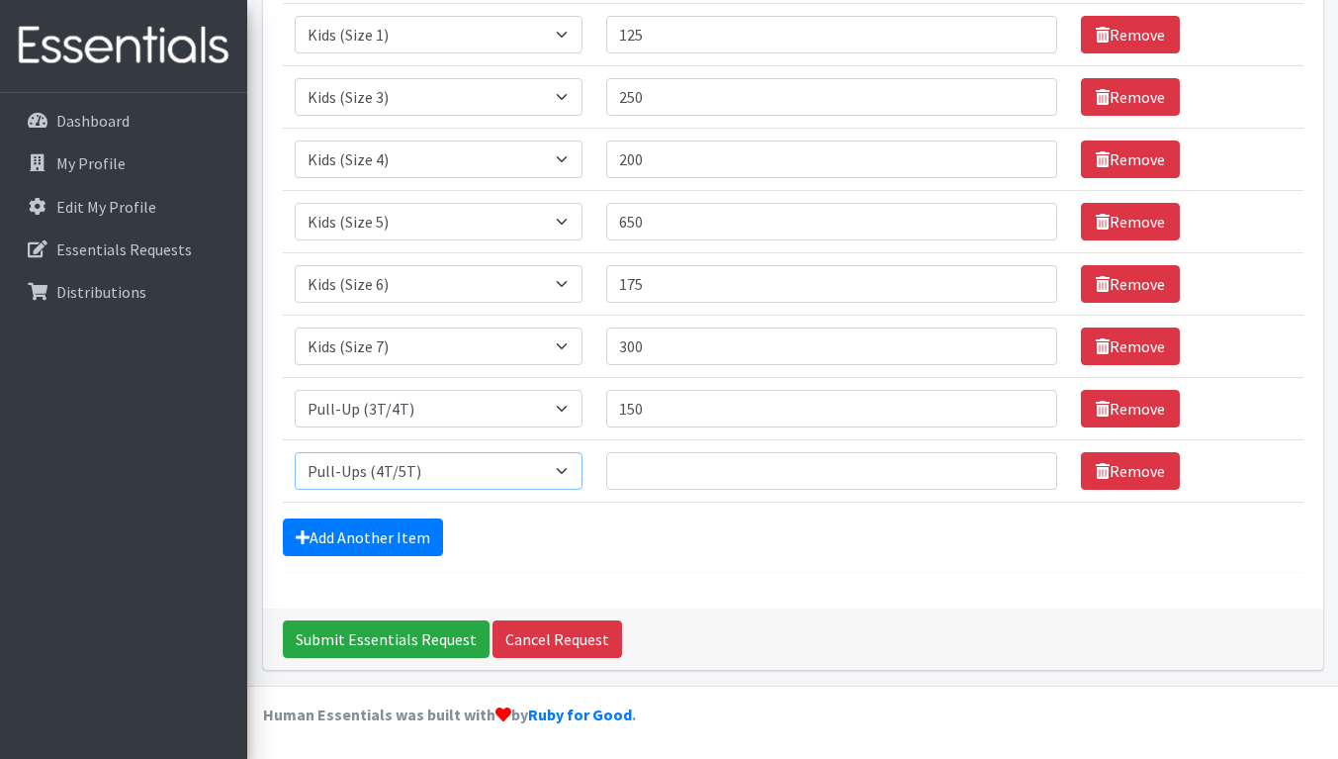
click at [295, 452] on select "Select an item Kids (Newborn) Kids (Preemie) Kids (Size 1) Kids (Size 2) Kids (…" at bounding box center [439, 471] width 288 height 38
click at [635, 465] on input "Quantity" at bounding box center [831, 471] width 451 height 38
drag, startPoint x: 936, startPoint y: 587, endPoint x: 818, endPoint y: 548, distance: 124.2
click at [935, 587] on div "Comments: Item Requested Quantity Item Requested Select an item Kids (Newborn) …" at bounding box center [793, 186] width 1060 height 846
click at [692, 470] on input "Quantity" at bounding box center [831, 471] width 451 height 38
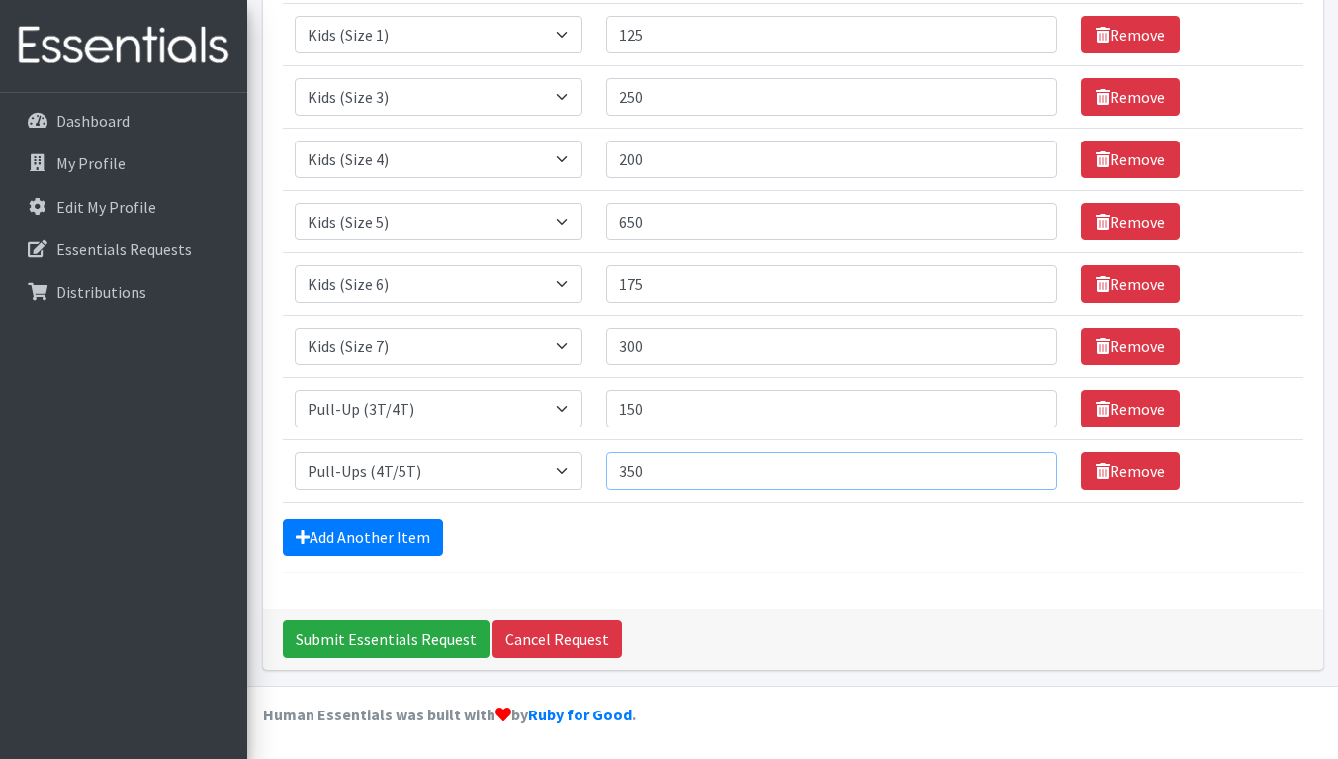
type input "350"
click at [671, 519] on div "Add Another Item" at bounding box center [793, 537] width 1021 height 38
click at [375, 538] on link "Add Another Item" at bounding box center [363, 537] width 160 height 38
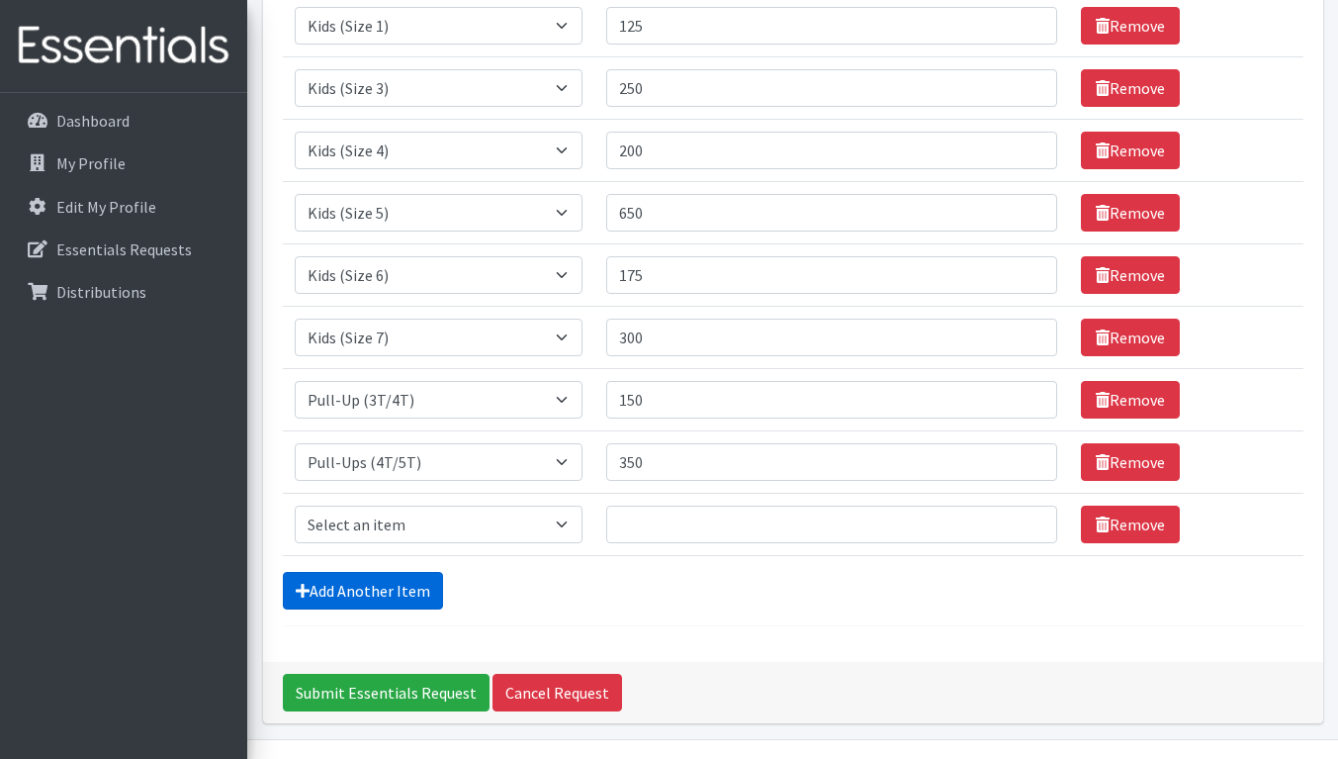
scroll to position [428, 0]
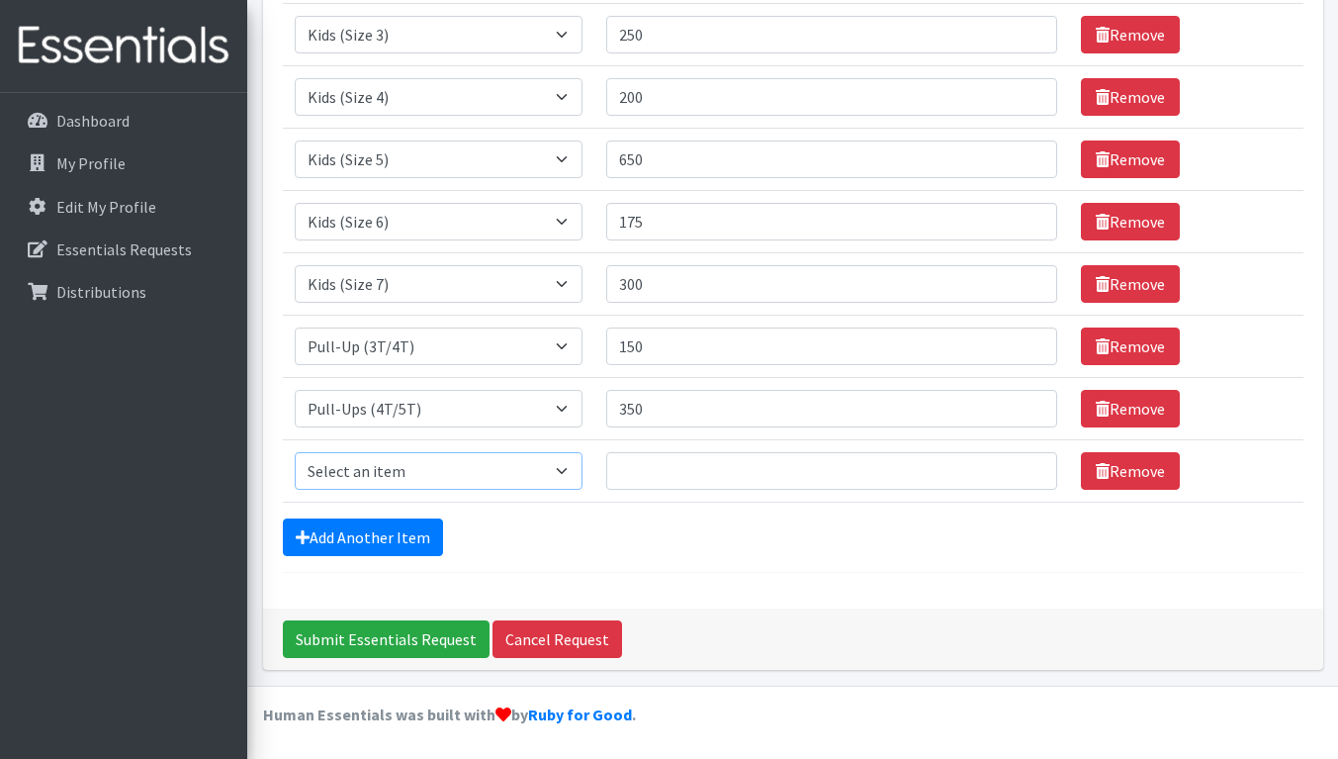
click at [439, 470] on select "Select an item Kids (Newborn) Kids (Preemie) Kids (Size 1) Kids (Size 2) Kids (…" at bounding box center [439, 471] width 288 height 38
click at [595, 577] on div "Comments: Item Requested Quantity Item Requested Select an item Kids (Newborn) …" at bounding box center [793, 154] width 1060 height 908
click at [1119, 473] on link "Remove" at bounding box center [1130, 471] width 99 height 38
click at [445, 637] on input "Submit Essentials Request" at bounding box center [386, 639] width 207 height 38
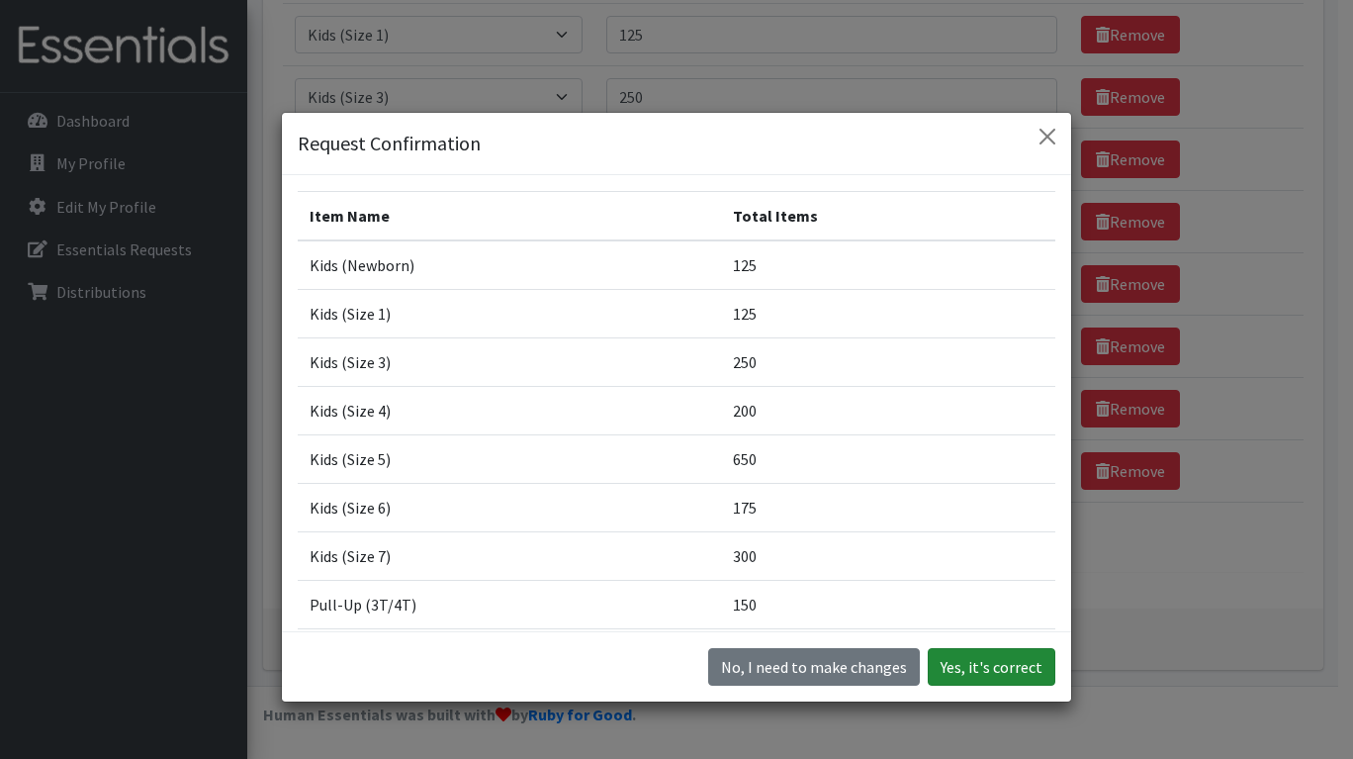
click at [969, 665] on button "Yes, it's correct" at bounding box center [992, 667] width 128 height 38
